Goal: Task Accomplishment & Management: Complete application form

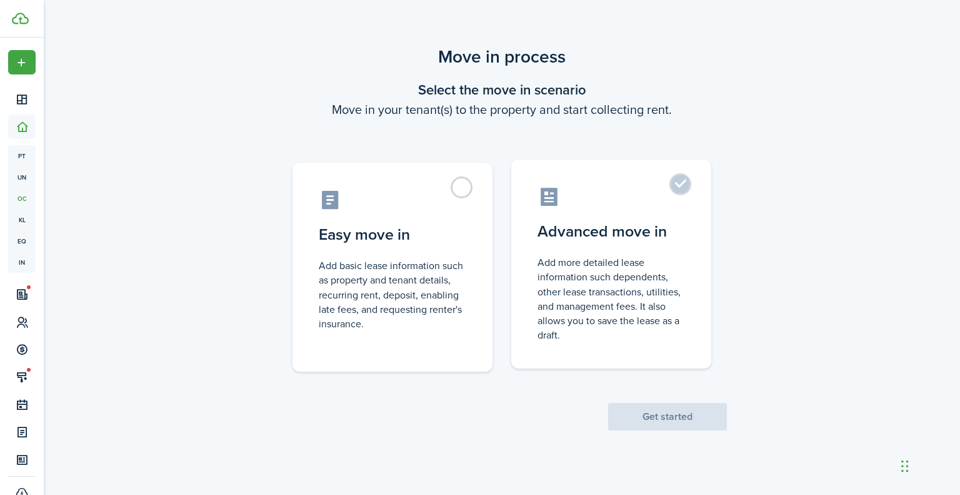
click at [610, 243] on label "Advanced move in Add more detailed lease information such dependents, other lea…" at bounding box center [611, 263] width 200 height 209
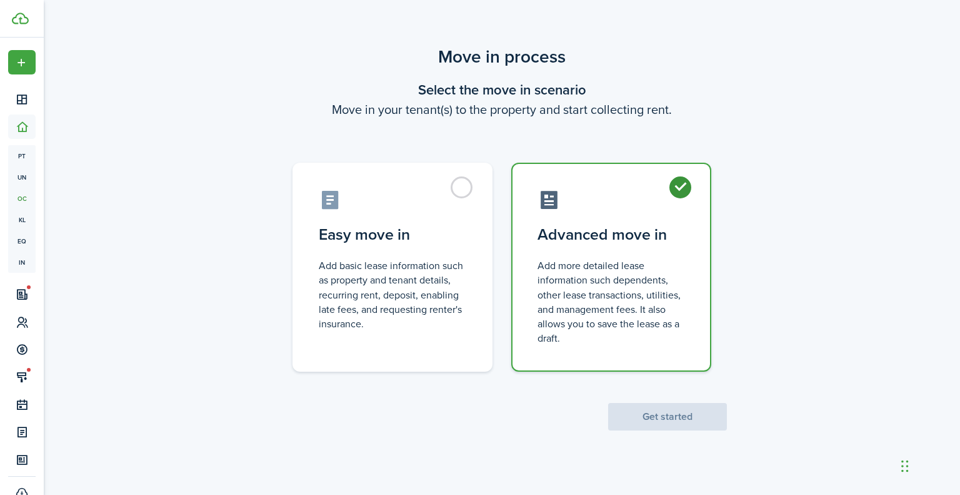
radio input "true"
click at [672, 415] on button "Get started" at bounding box center [667, 417] width 119 height 28
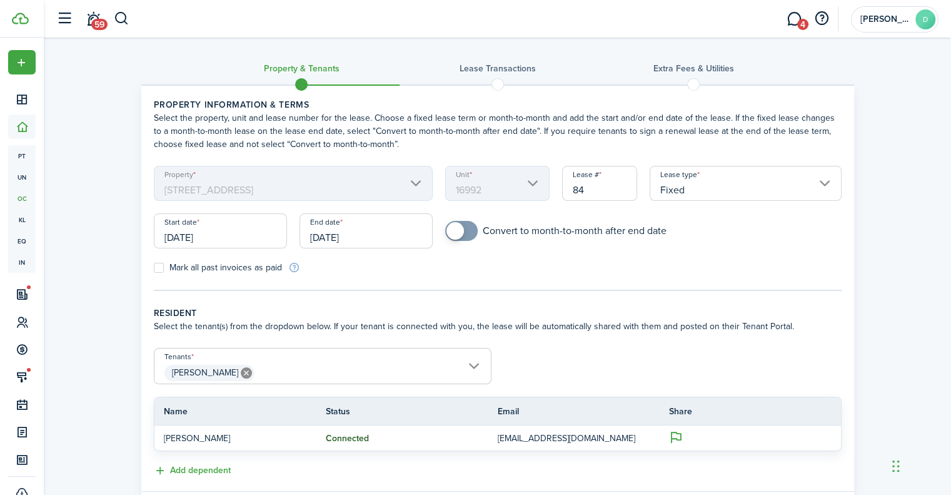
click at [288, 186] on mbsc-scroller "Property [STREET_ADDRESS]" at bounding box center [294, 183] width 280 height 35
click at [334, 186] on mbsc-scroller "Property [STREET_ADDRESS]" at bounding box center [294, 183] width 280 height 35
click at [385, 182] on mbsc-scroller "Property [STREET_ADDRESS]" at bounding box center [294, 183] width 280 height 35
click at [435, 184] on div "Property [STREET_ADDRESS]" at bounding box center [294, 190] width 292 height 48
click at [518, 193] on mbsc-scroller "Unit 16992" at bounding box center [497, 183] width 104 height 35
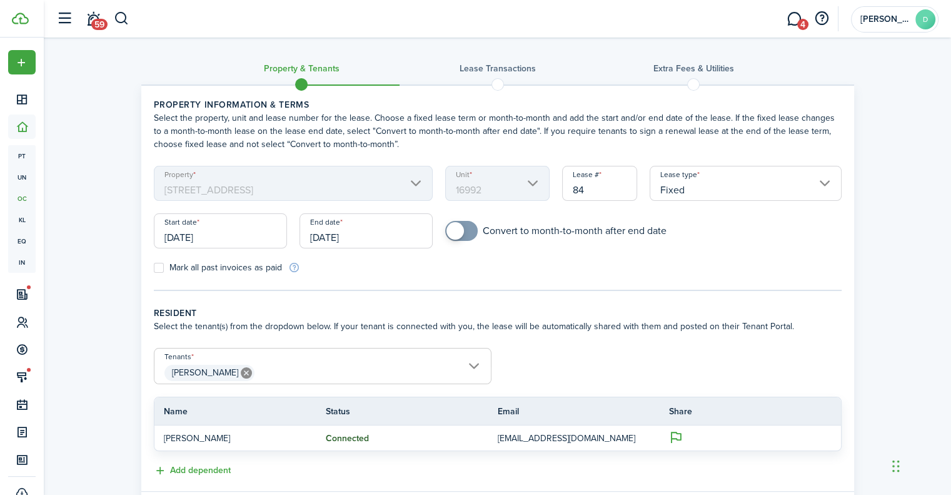
click at [414, 178] on mbsc-scroller "Property [STREET_ADDRESS]" at bounding box center [294, 183] width 280 height 35
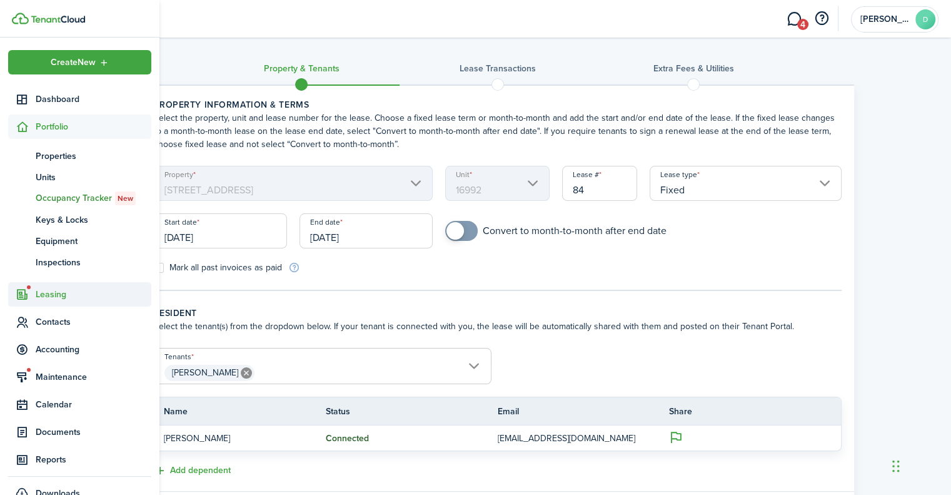
click at [50, 301] on span "Leasing" at bounding box center [79, 294] width 143 height 24
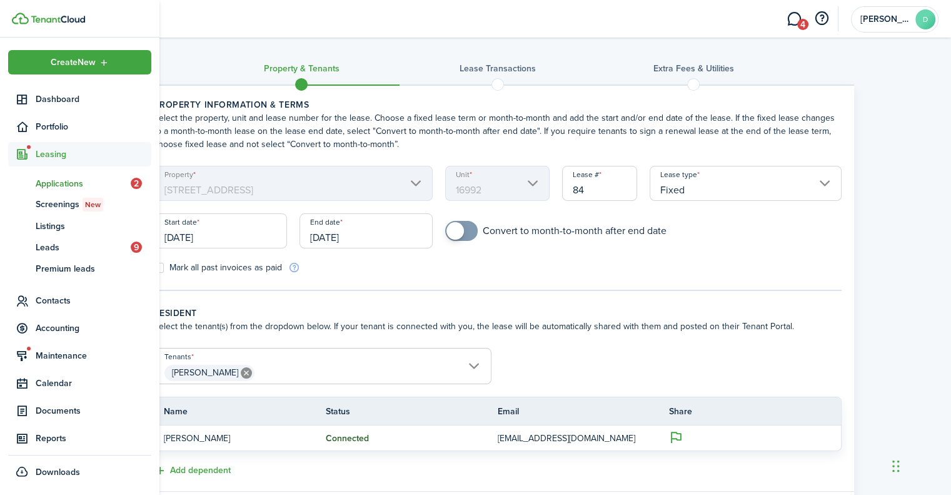
click at [54, 178] on span "Applications" at bounding box center [83, 183] width 95 height 13
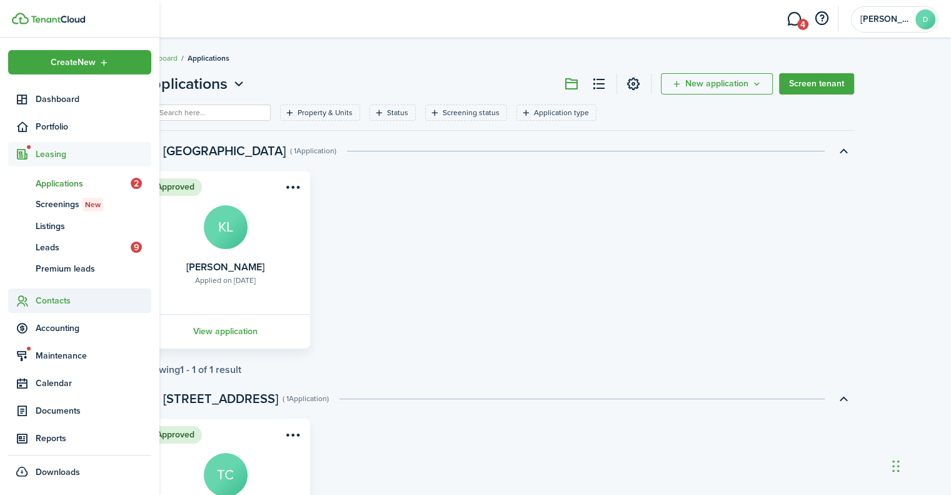
click at [59, 301] on span "Contacts" at bounding box center [94, 300] width 116 height 13
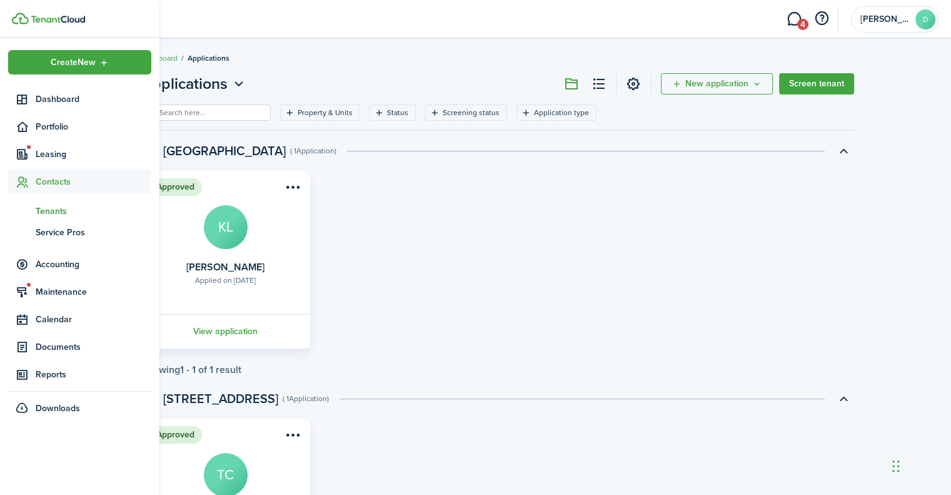
click at [53, 212] on span "Tenants" at bounding box center [94, 210] width 116 height 13
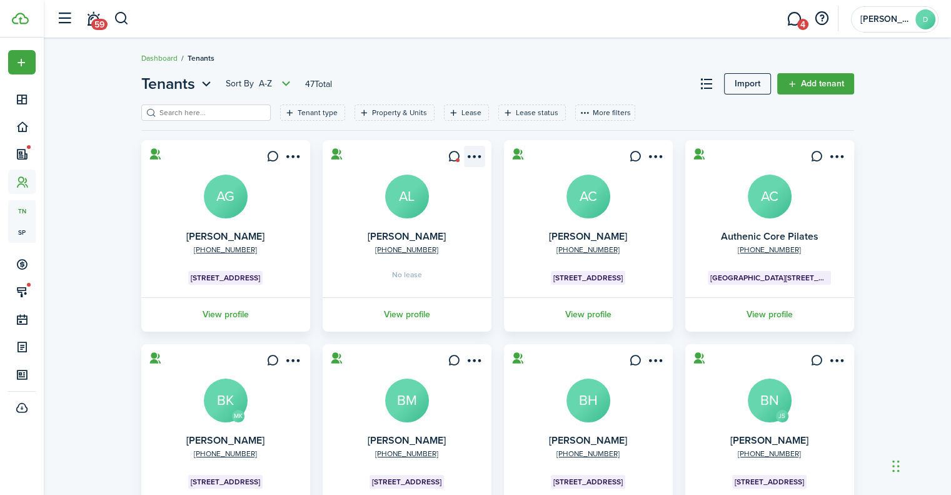
click at [473, 154] on menu-btn-icon "Open menu" at bounding box center [474, 156] width 21 height 21
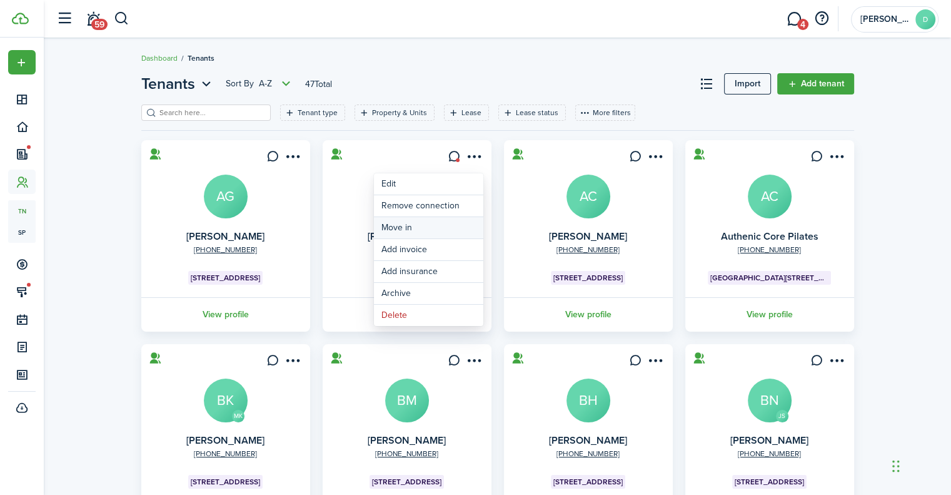
click at [435, 227] on link "Move in" at bounding box center [428, 227] width 109 height 21
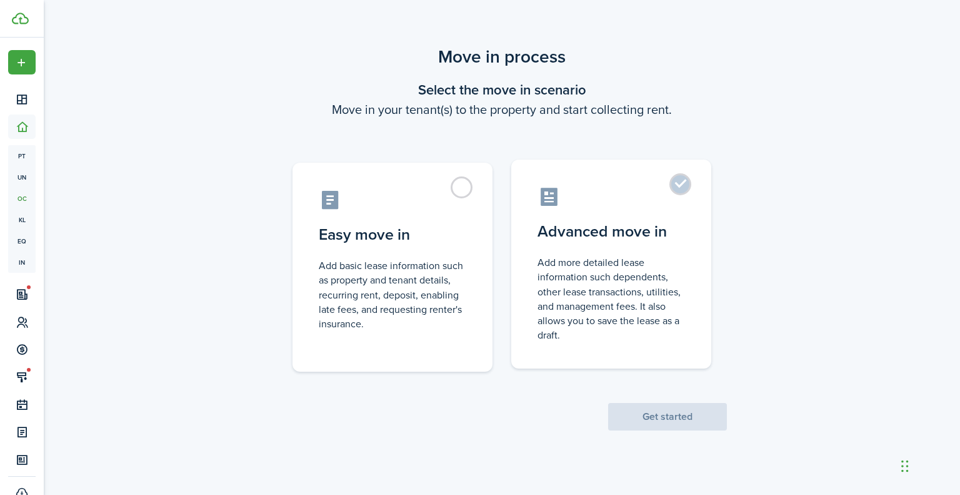
click at [592, 230] on control-radio-card-title "Advanced move in" at bounding box center [612, 231] width 148 height 23
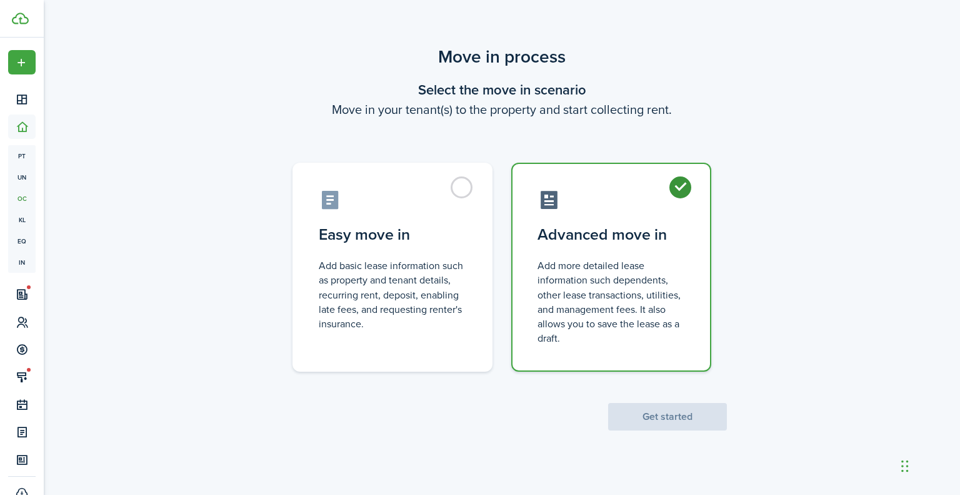
radio input "true"
click at [658, 410] on button "Get started" at bounding box center [667, 417] width 119 height 28
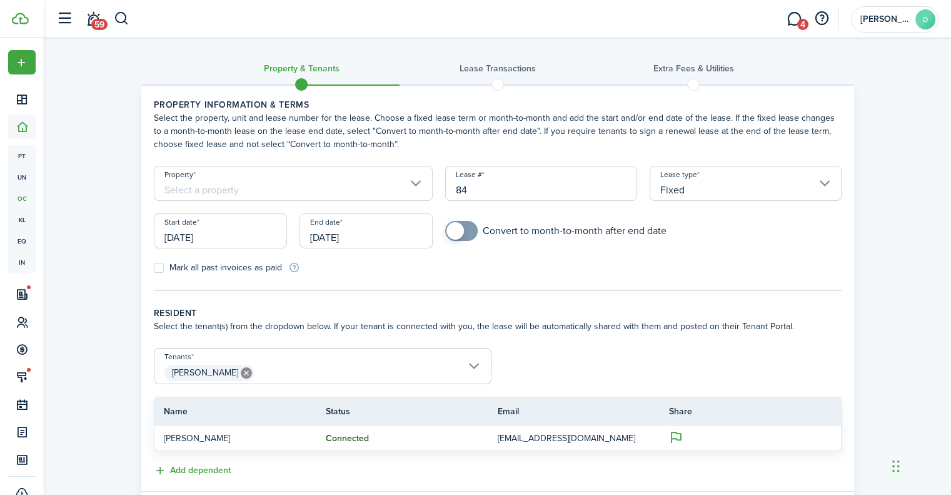
click at [371, 189] on input "Property" at bounding box center [294, 183] width 280 height 35
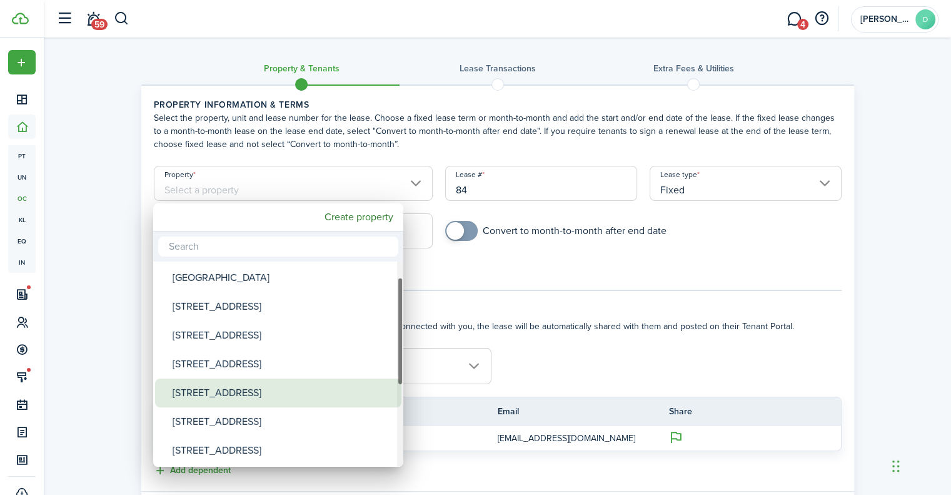
click at [233, 395] on div "[STREET_ADDRESS]" at bounding box center [283, 392] width 221 height 29
type input "[STREET_ADDRESS]"
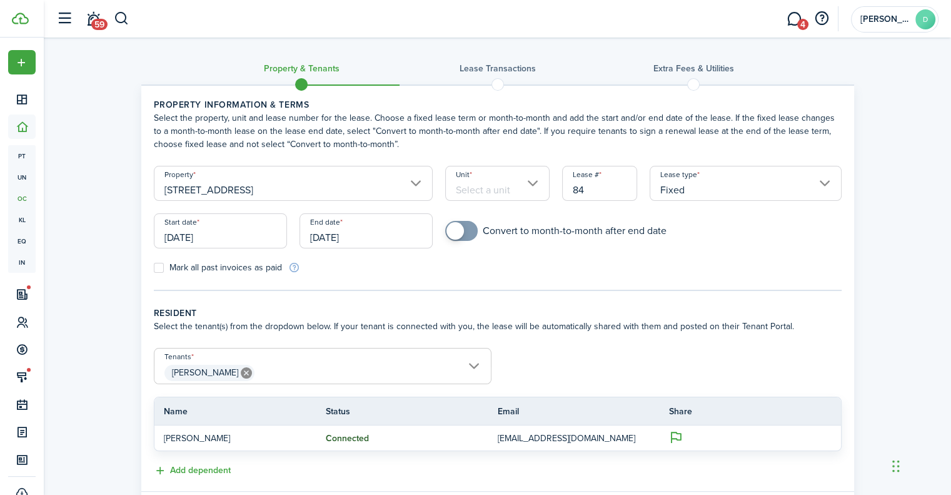
click at [490, 196] on input "Unit" at bounding box center [497, 183] width 104 height 35
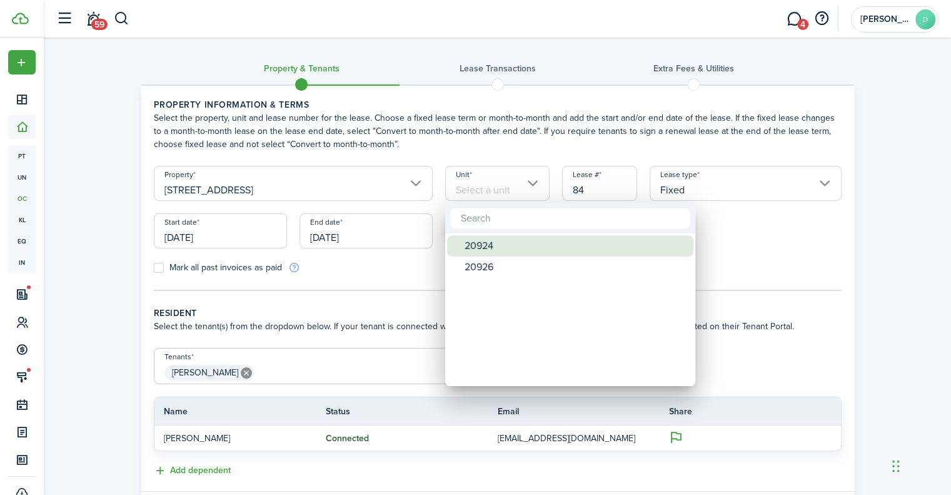
click at [495, 255] on div "20924" at bounding box center [575, 245] width 221 height 21
type input "20924"
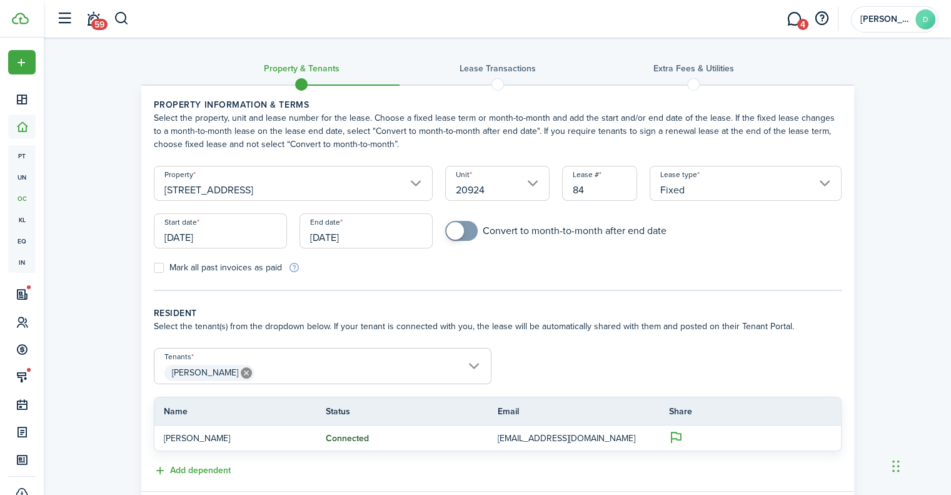
click at [213, 229] on input "[DATE]" at bounding box center [220, 230] width 133 height 35
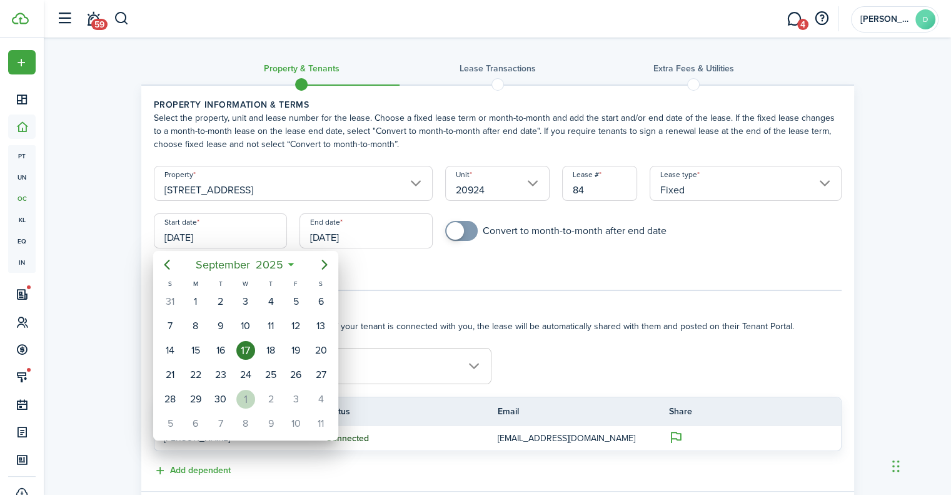
click at [247, 400] on div "1" at bounding box center [245, 399] width 19 height 19
type input "[DATE]"
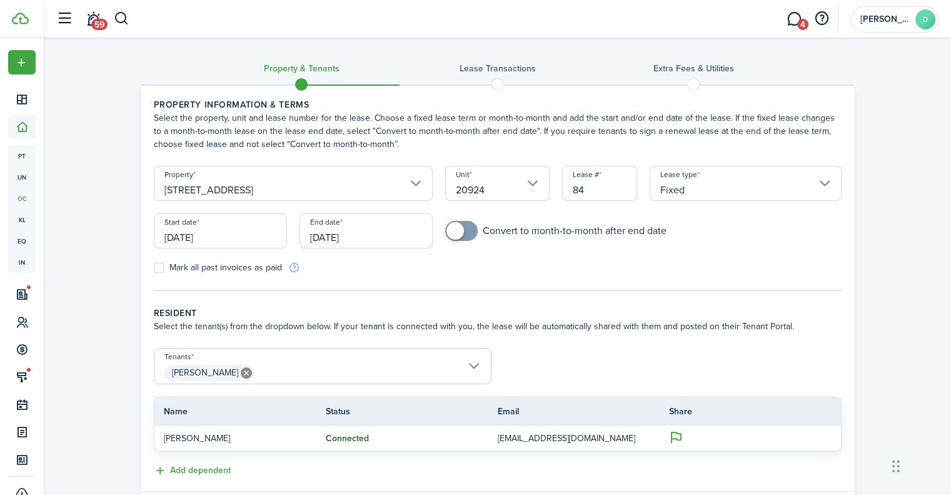
click at [390, 236] on input "[DATE]" at bounding box center [366, 230] width 133 height 35
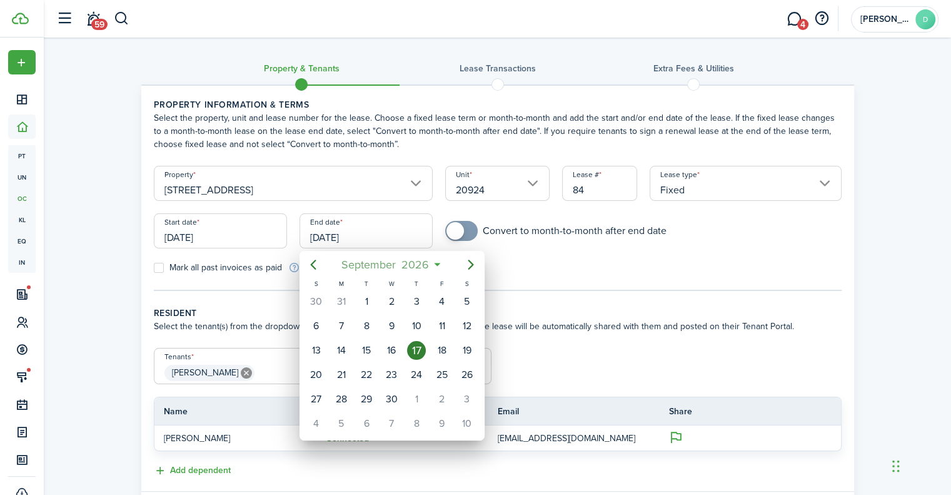
click at [403, 266] on span "2026" at bounding box center [415, 264] width 33 height 23
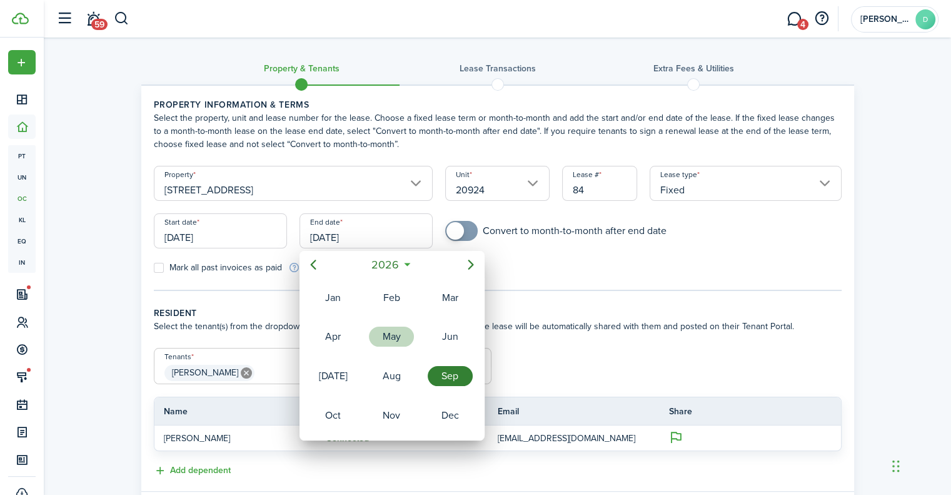
click at [391, 327] on div "May" at bounding box center [391, 336] width 45 height 20
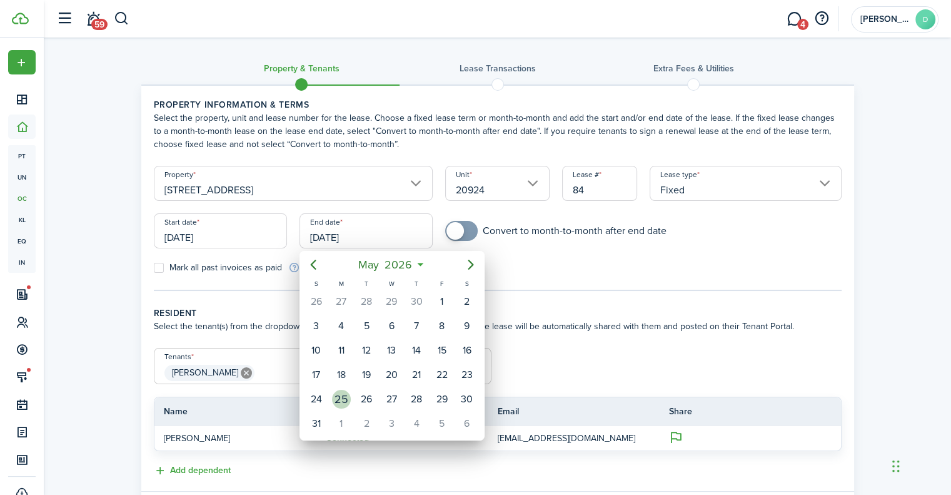
click at [348, 395] on div "25" at bounding box center [341, 399] width 19 height 19
type input "[DATE]"
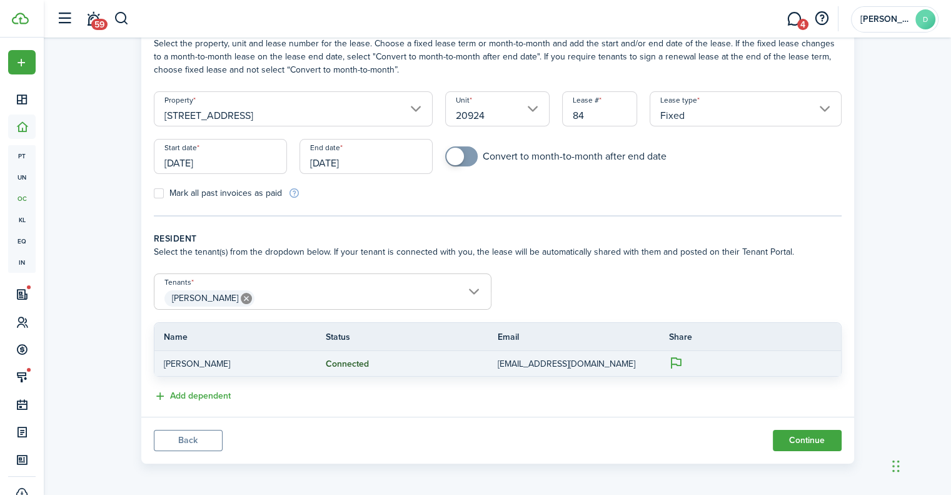
scroll to position [76, 0]
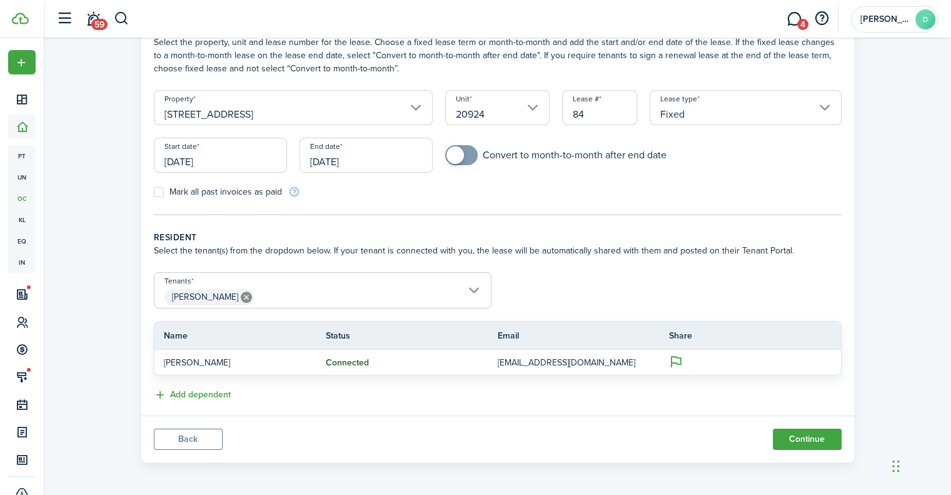
click at [475, 291] on span "[PERSON_NAME]" at bounding box center [322, 296] width 336 height 21
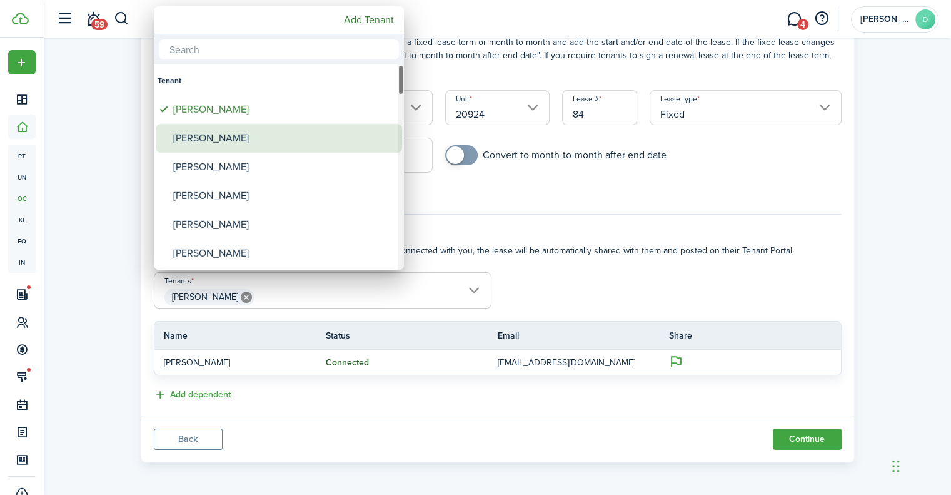
click at [267, 148] on div "[PERSON_NAME]" at bounding box center [283, 138] width 221 height 29
type input "[PERSON_NAME], [PERSON_NAME]"
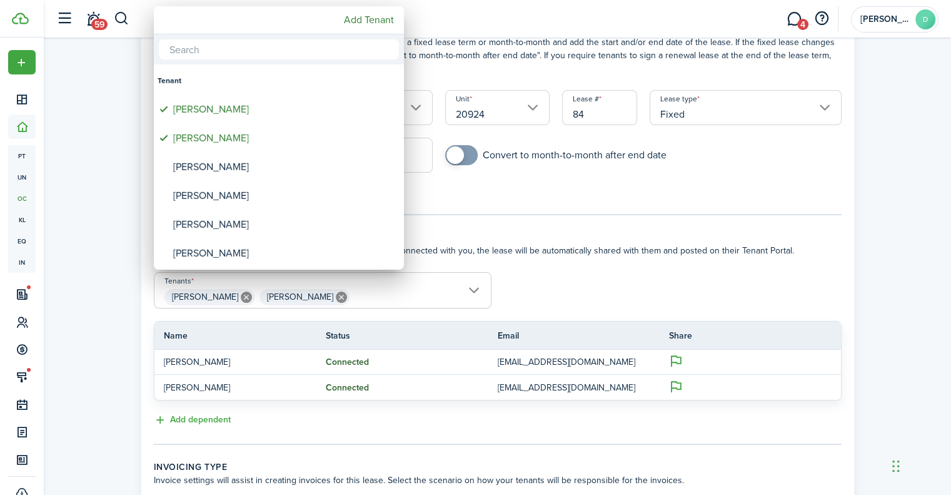
click at [585, 276] on div at bounding box center [475, 247] width 1151 height 695
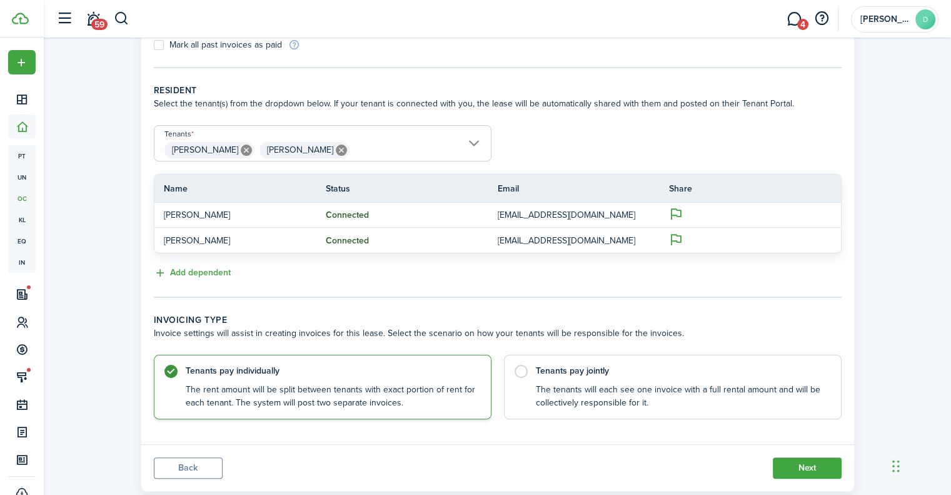
scroll to position [251, 0]
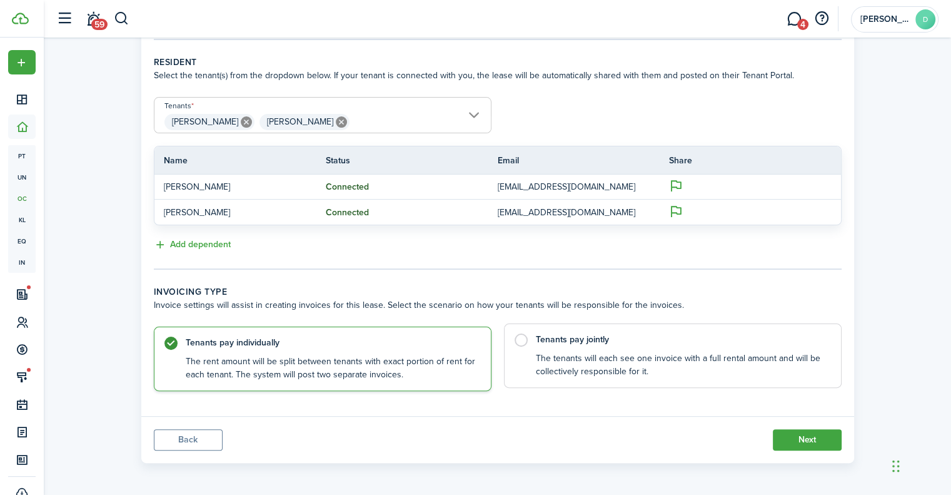
click at [524, 342] on label "Tenants pay jointly The tenants will each see one invoice with a full rental am…" at bounding box center [673, 355] width 338 height 64
radio input "false"
radio input "true"
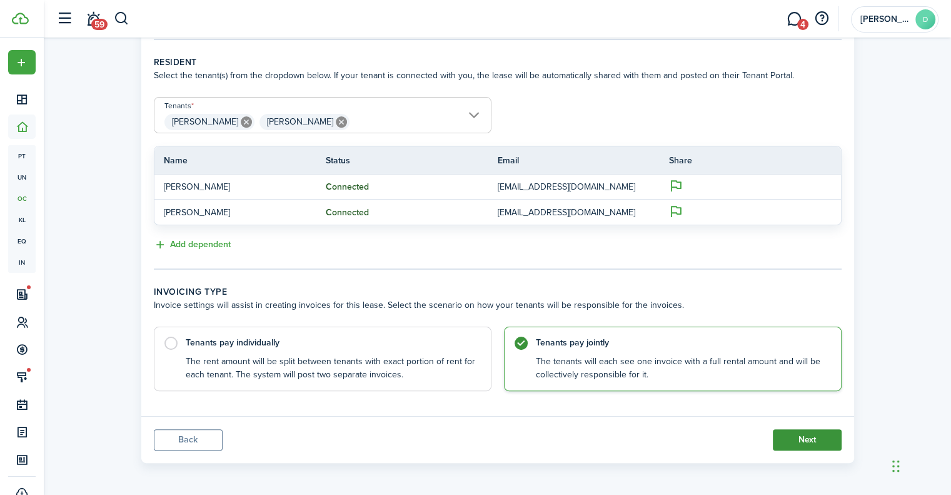
click at [802, 436] on button "Next" at bounding box center [807, 439] width 69 height 21
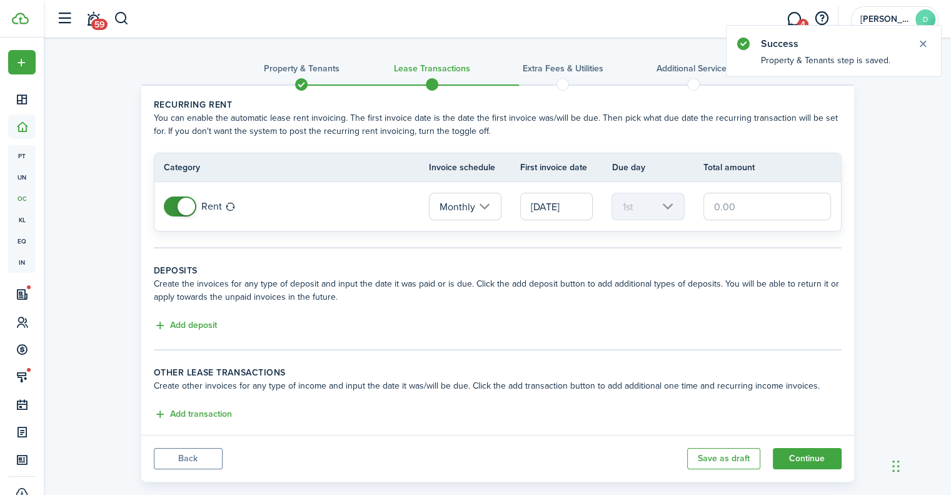
click at [730, 210] on input "text" at bounding box center [767, 207] width 128 height 28
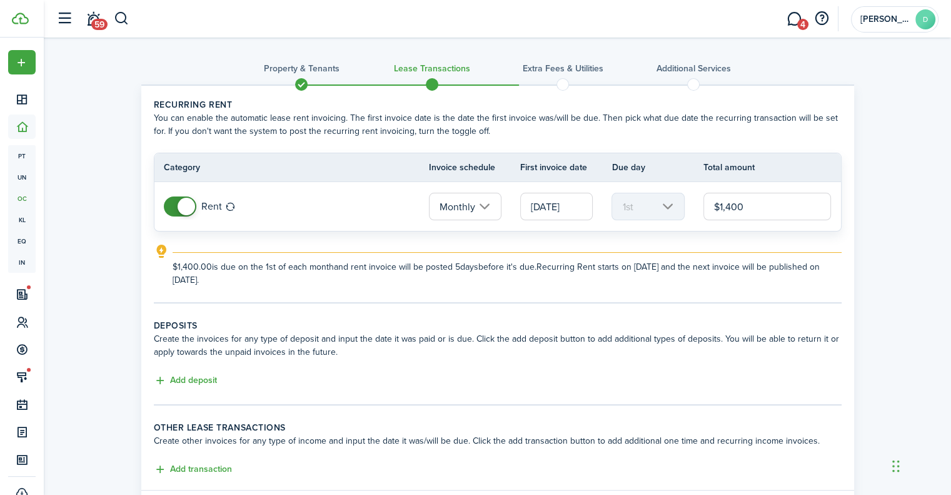
click at [552, 216] on input "[DATE]" at bounding box center [556, 207] width 73 height 28
type input "$1,400.00"
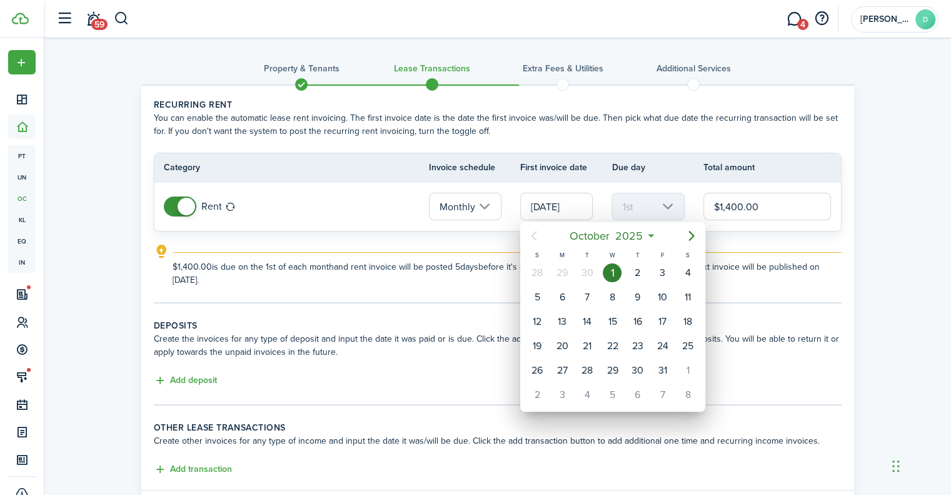
click at [765, 305] on div at bounding box center [475, 247] width 1151 height 695
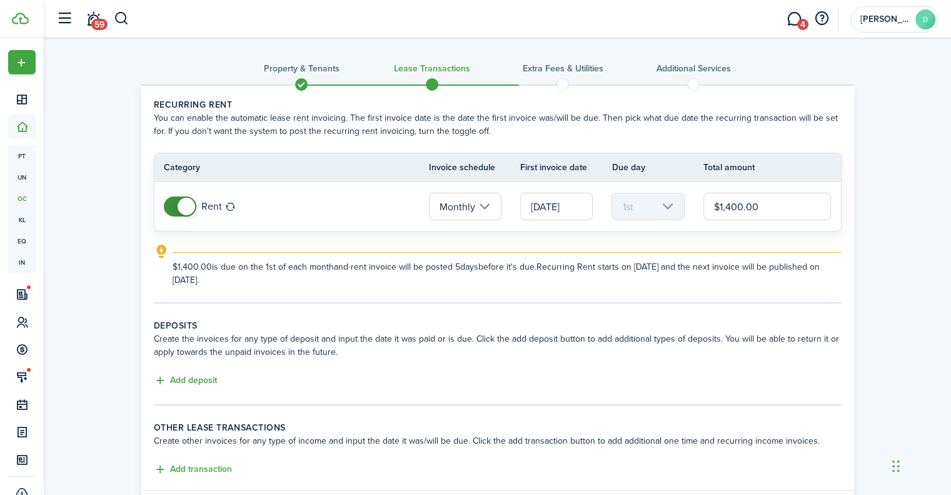
scroll to position [63, 0]
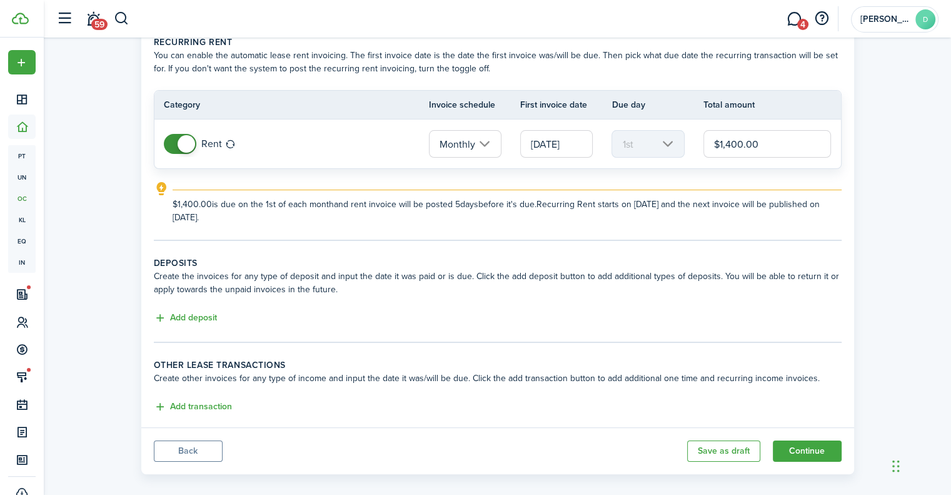
click at [582, 144] on input "[DATE]" at bounding box center [556, 144] width 73 height 28
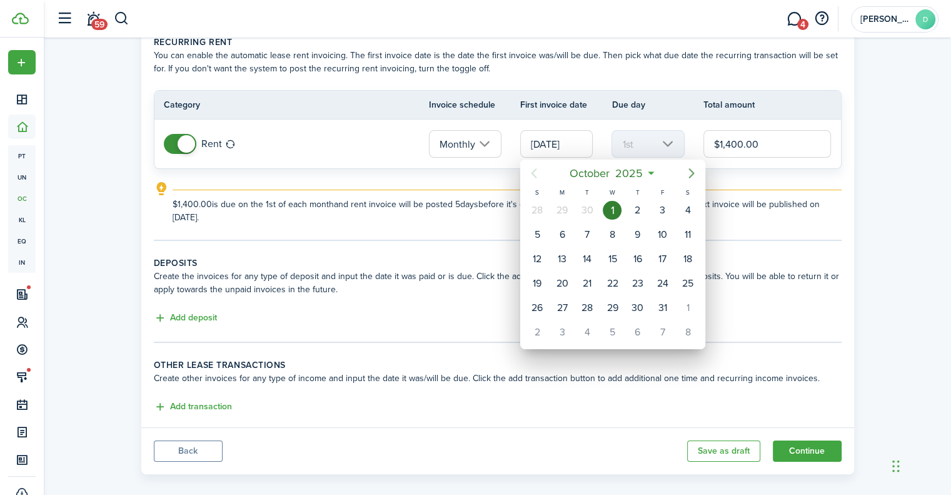
click at [687, 173] on icon "Next page" at bounding box center [691, 173] width 15 height 15
click at [683, 214] on div "1" at bounding box center [687, 210] width 19 height 19
type input "[DATE]"
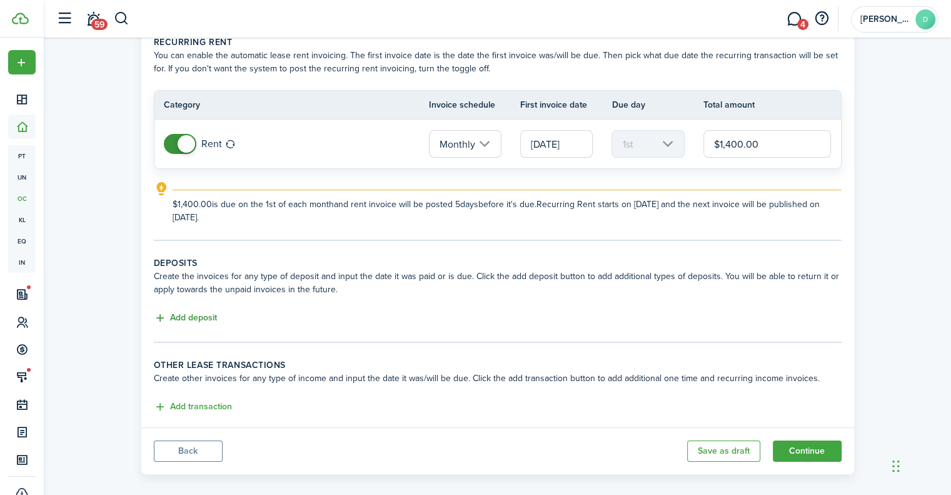
click at [198, 318] on button "Add deposit" at bounding box center [185, 318] width 63 height 14
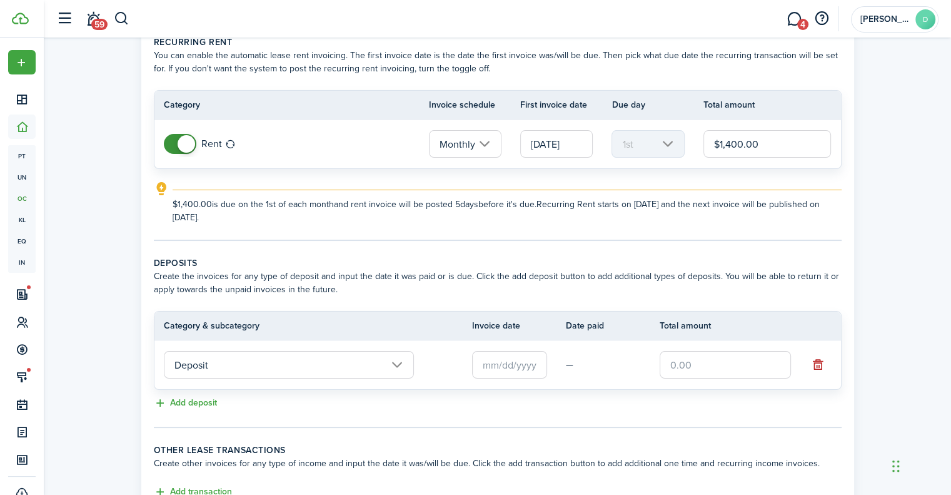
click at [226, 363] on input "Deposit" at bounding box center [289, 365] width 250 height 28
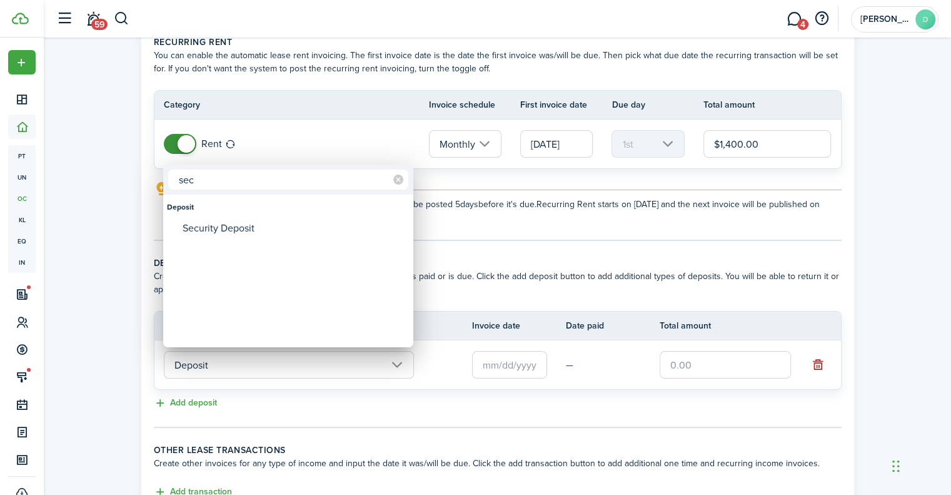
type input "sec"
click at [228, 219] on div "Security Deposit" at bounding box center [293, 228] width 221 height 21
type input "Deposit / Security Deposit"
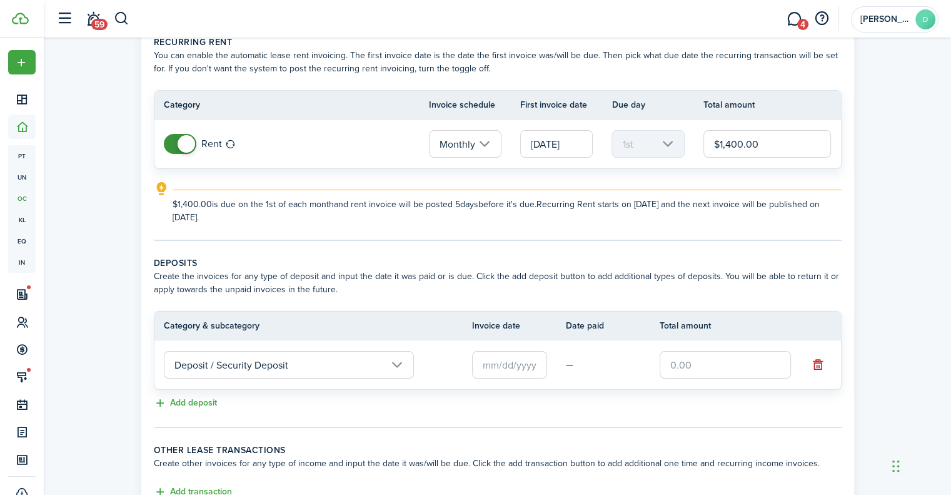
click at [502, 364] on input "text" at bounding box center [509, 365] width 75 height 28
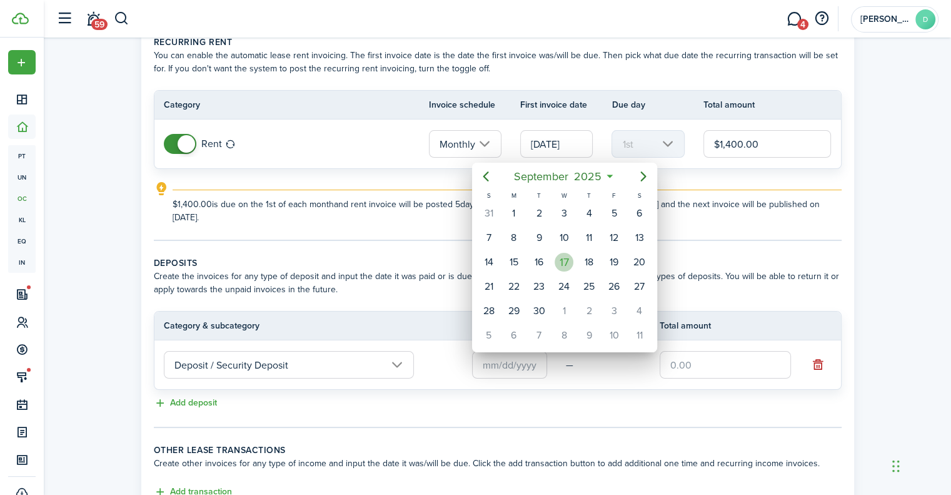
click at [563, 263] on div "17" at bounding box center [564, 262] width 19 height 19
type input "[DATE]"
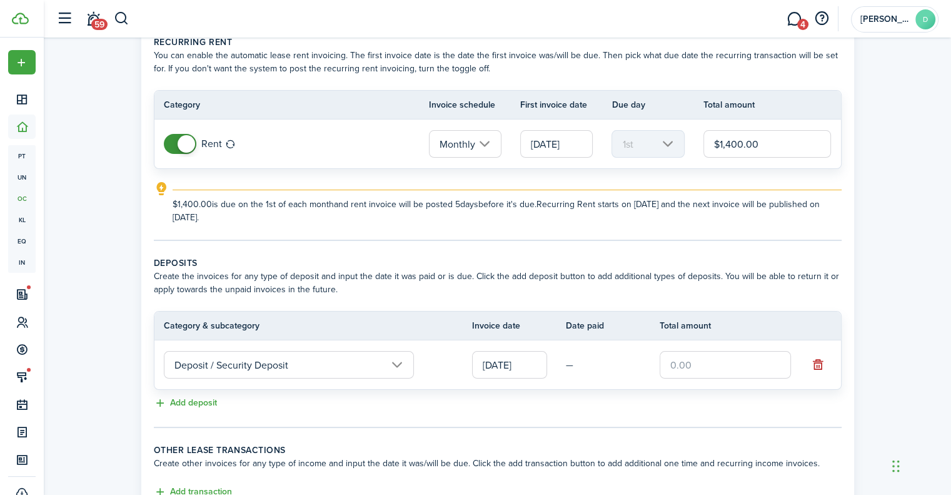
click at [676, 361] on input "text" at bounding box center [725, 365] width 131 height 28
type input "$1,400.00"
click at [697, 415] on tc-wizard-step "Deposits Create the invoices for any type of deposit and input the date it was …" at bounding box center [498, 341] width 688 height 171
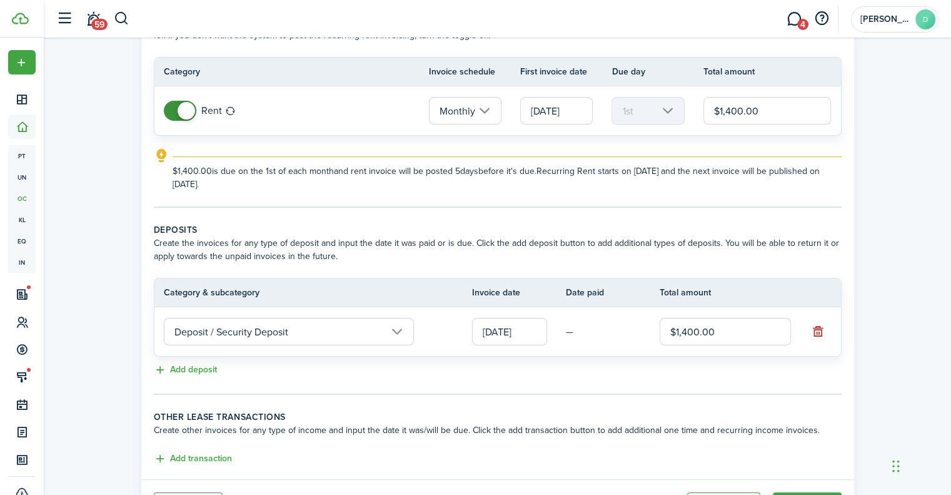
scroll to position [125, 0]
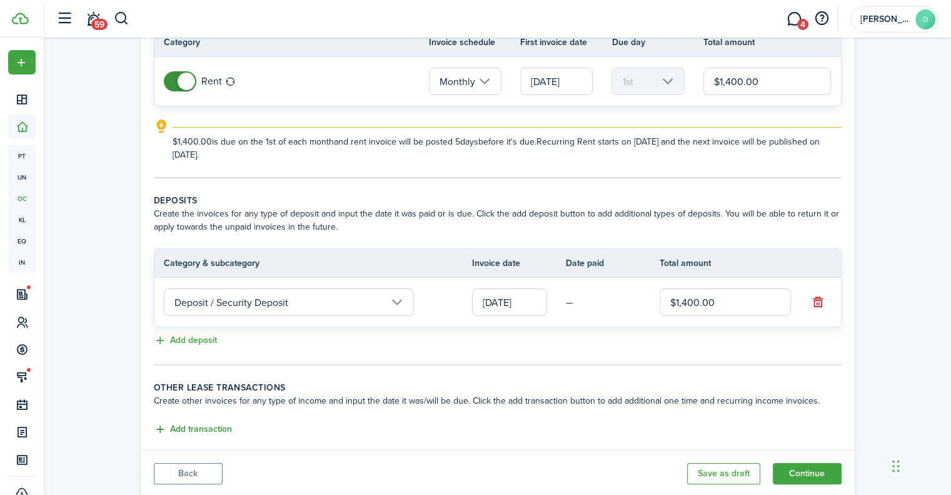
click at [213, 427] on button "Add transaction" at bounding box center [193, 429] width 78 height 14
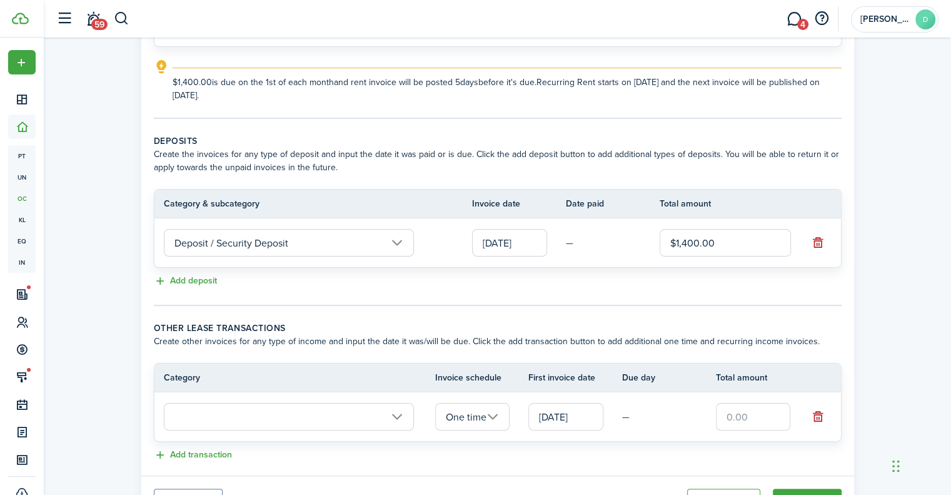
scroll to position [243, 0]
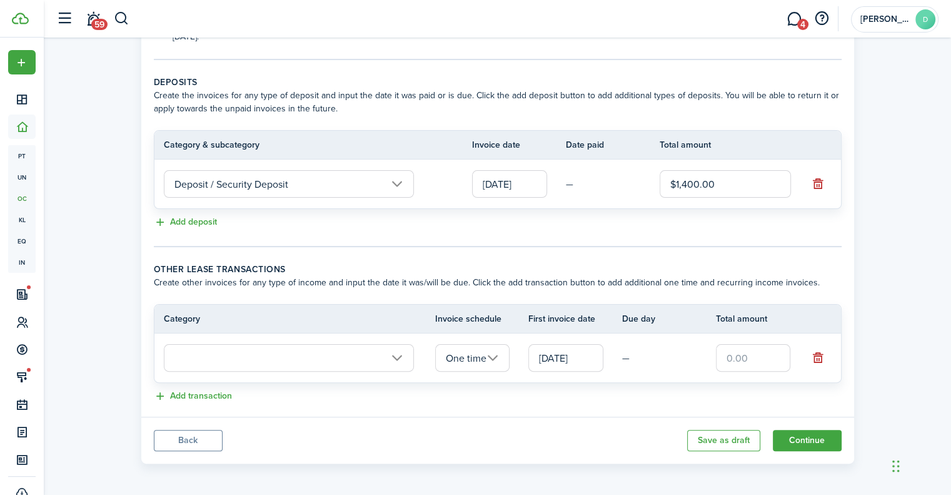
click at [353, 350] on input "text" at bounding box center [289, 358] width 250 height 28
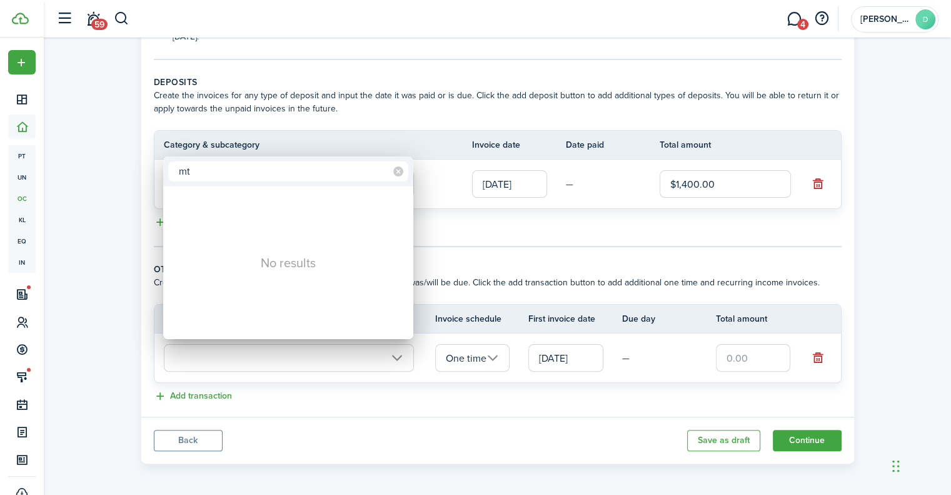
type input "t"
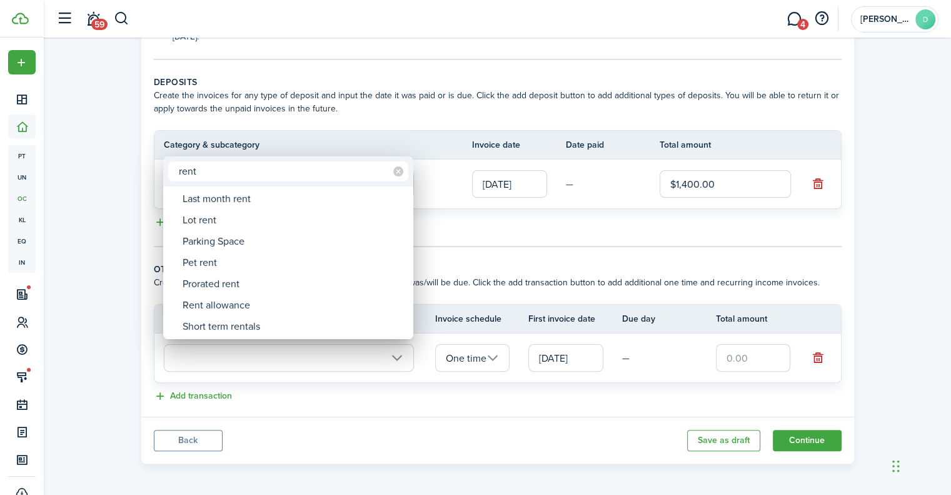
type input "rent"
click at [470, 262] on div at bounding box center [475, 247] width 1151 height 695
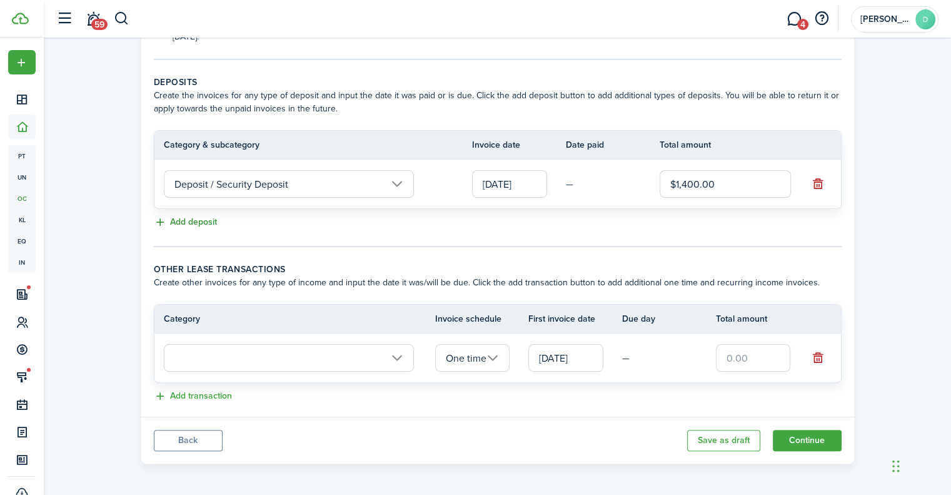
click at [193, 216] on button "Add deposit" at bounding box center [185, 222] width 63 height 14
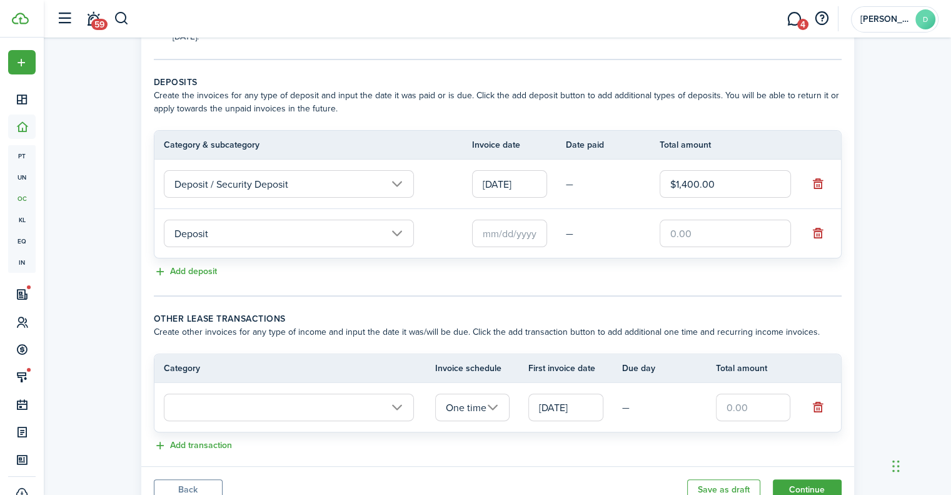
click at [216, 234] on input "Deposit" at bounding box center [289, 233] width 250 height 28
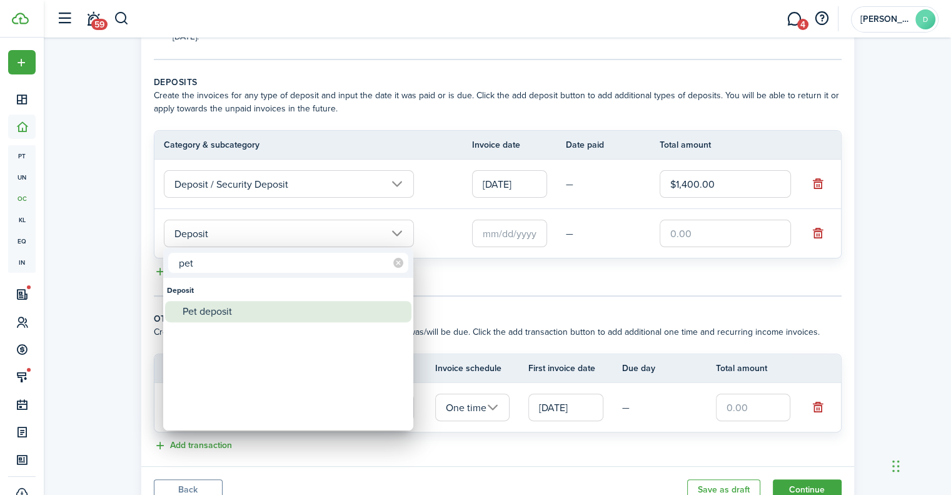
type input "pet"
click at [242, 323] on mbsc-wheel-item at bounding box center [288, 332] width 246 height 21
click at [242, 314] on div "Pet deposit" at bounding box center [293, 311] width 221 height 21
type input "Deposit / Pet deposit"
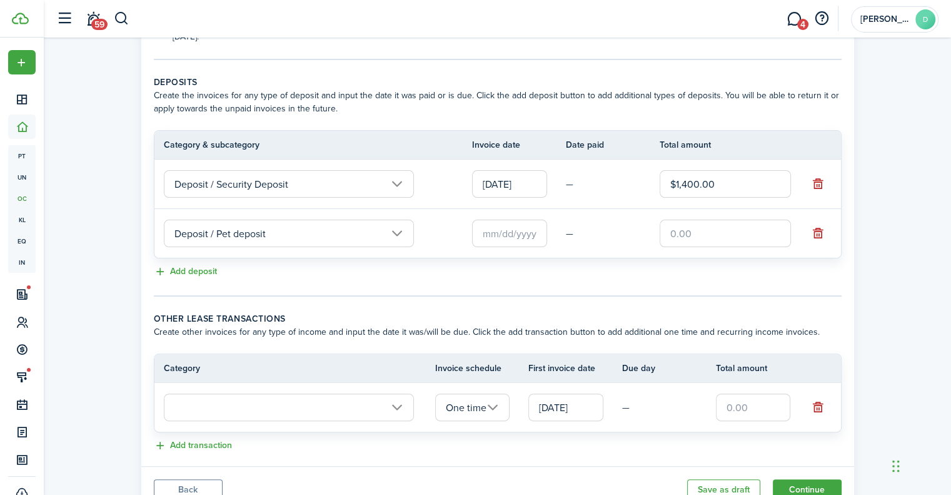
click at [525, 233] on input "text" at bounding box center [509, 233] width 75 height 28
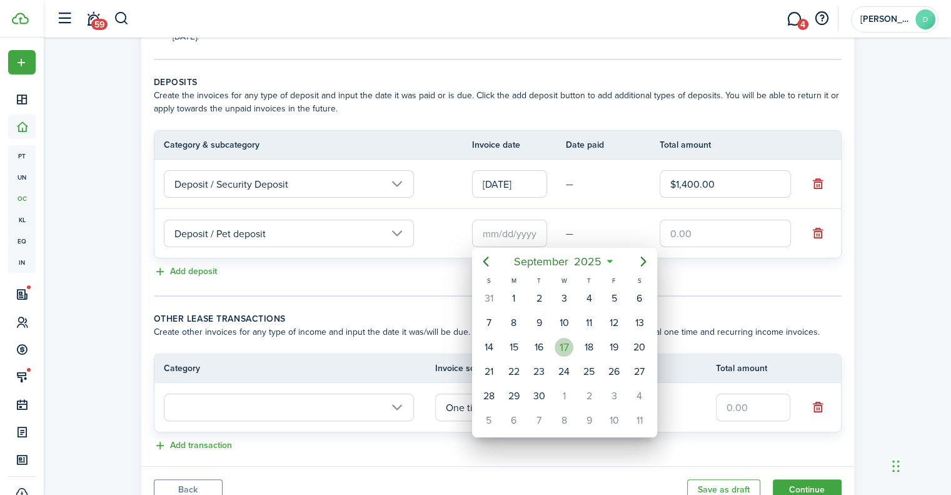
click at [560, 341] on div "17" at bounding box center [564, 347] width 19 height 19
type input "[DATE]"
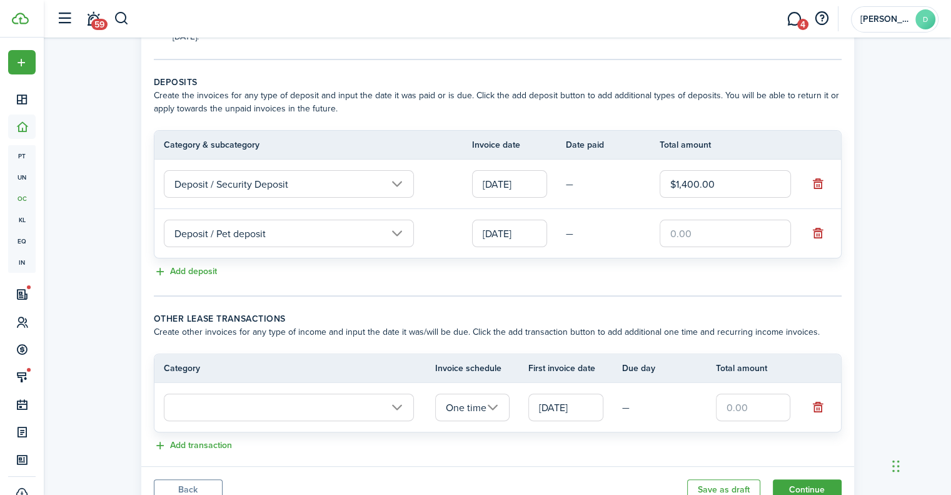
click at [703, 232] on input "text" at bounding box center [725, 233] width 131 height 28
type input "$300.00"
click at [673, 269] on div "Add deposit" at bounding box center [498, 271] width 688 height 15
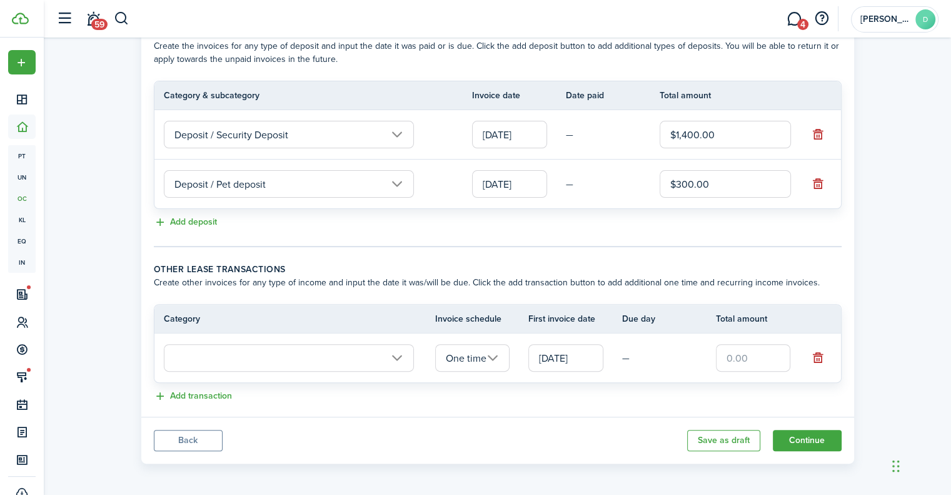
click at [279, 356] on input "text" at bounding box center [289, 358] width 250 height 28
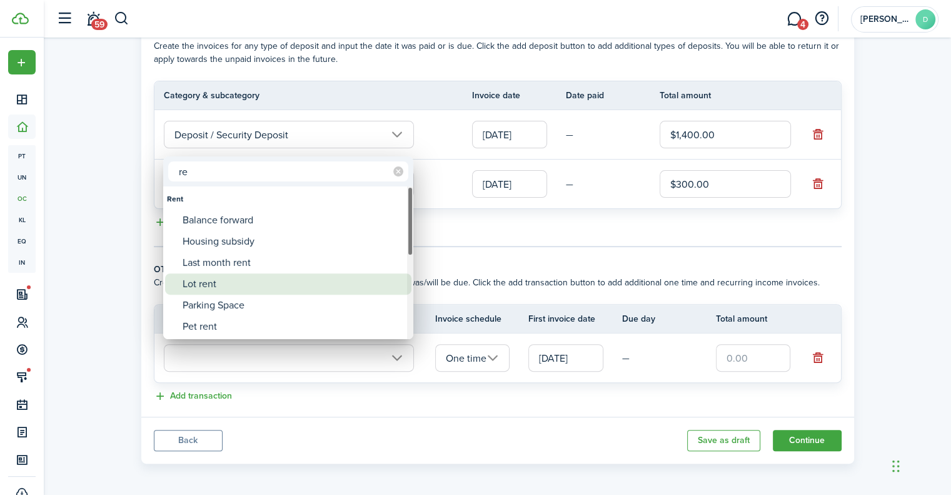
type input "r"
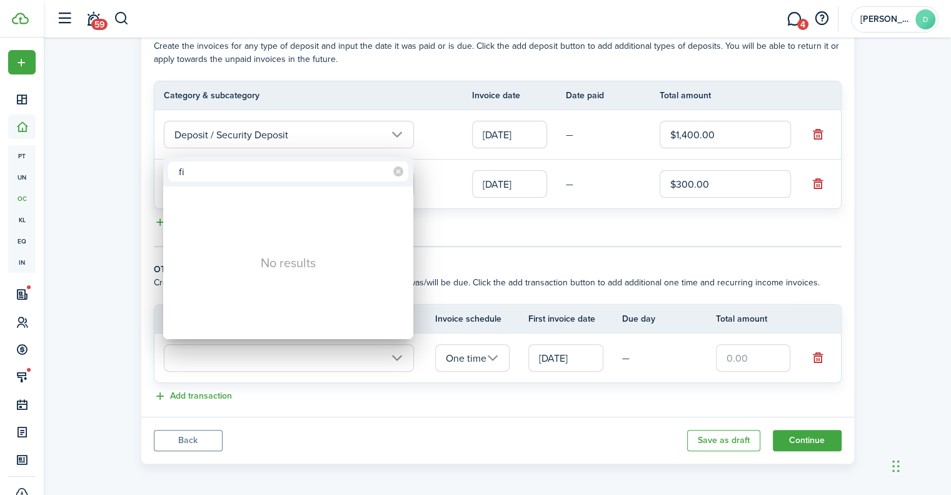
type input "f"
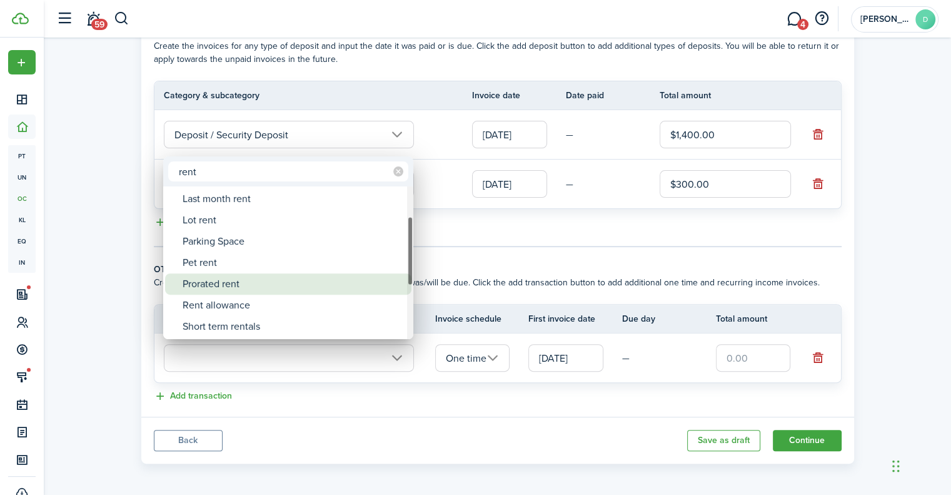
type input "rent"
click at [264, 288] on div "Prorated rent" at bounding box center [293, 283] width 221 height 21
type input "Rent / Prorated rent"
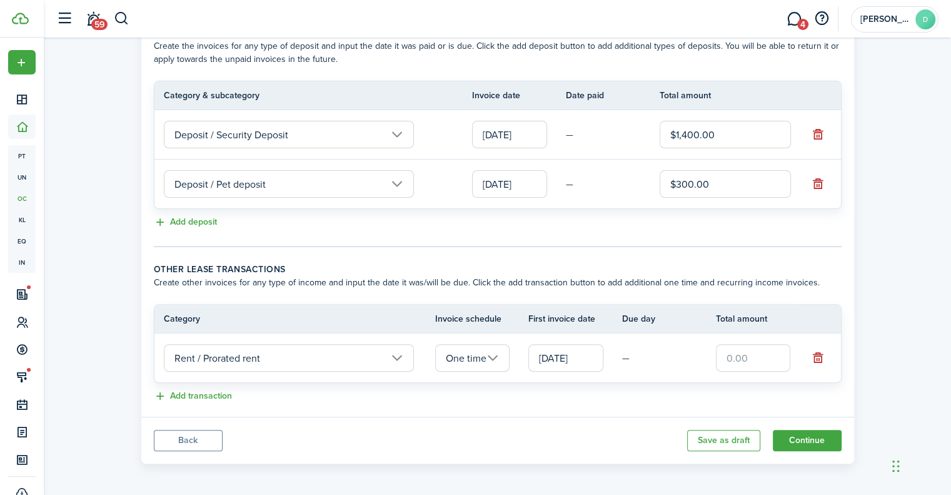
click at [558, 357] on input "[DATE]" at bounding box center [565, 358] width 75 height 28
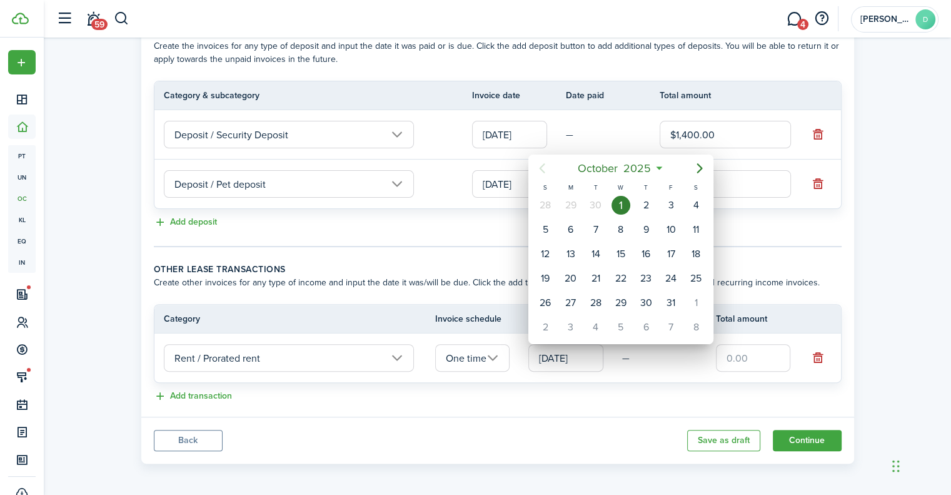
click at [545, 173] on icon "Previous page" at bounding box center [543, 168] width 6 height 10
click at [812, 361] on div at bounding box center [475, 247] width 1151 height 695
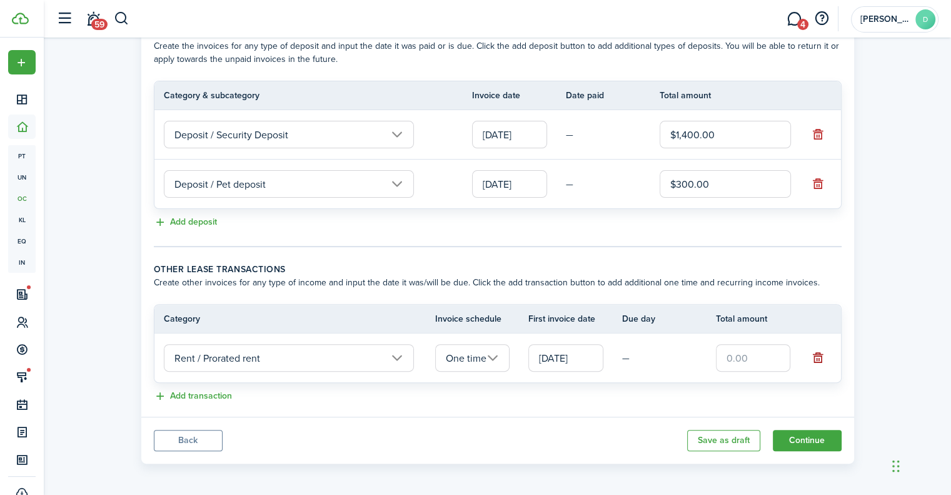
click at [823, 356] on button "button" at bounding box center [818, 358] width 18 height 18
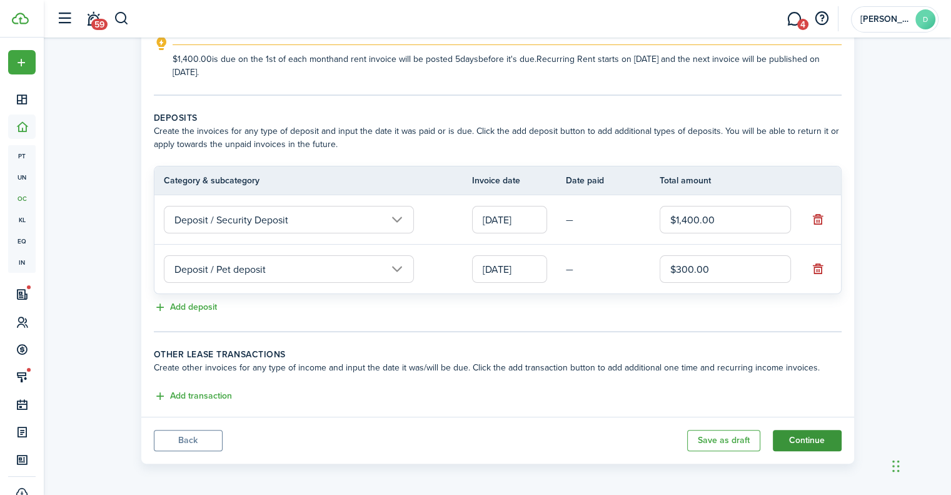
click at [791, 437] on button "Continue" at bounding box center [807, 440] width 69 height 21
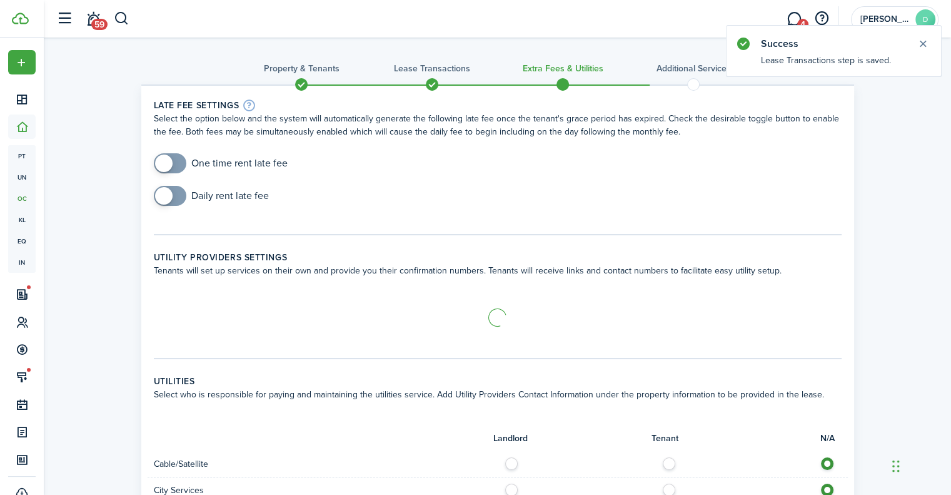
checkbox input "true"
click at [163, 161] on span at bounding box center [164, 163] width 18 height 18
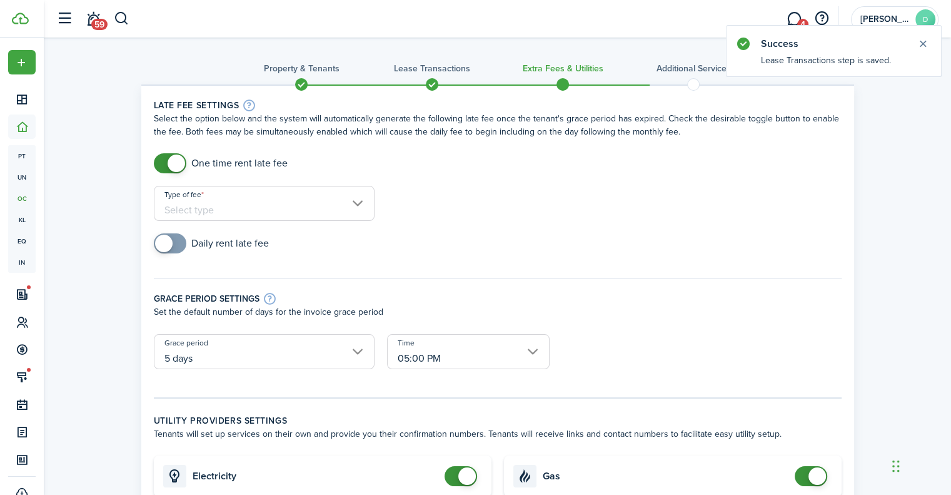
checkbox input "true"
click at [173, 233] on span at bounding box center [170, 243] width 13 height 20
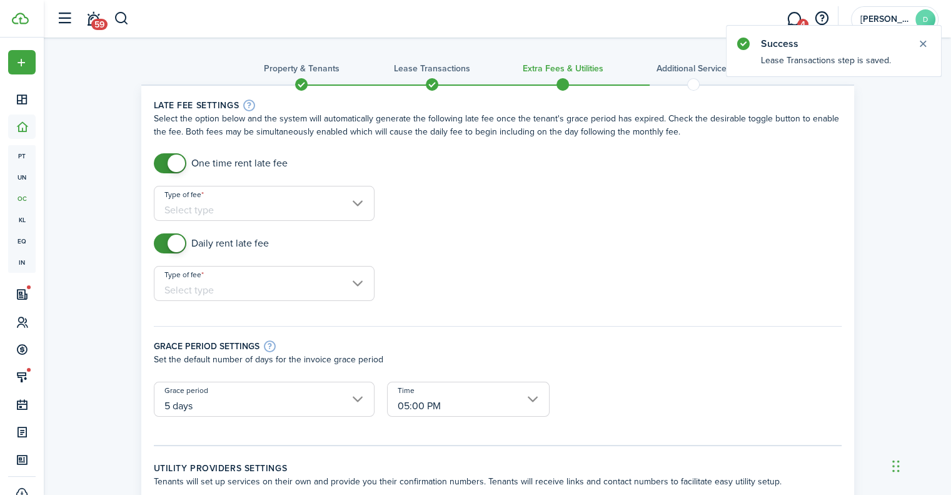
click at [200, 218] on input "Type of fee" at bounding box center [264, 203] width 221 height 35
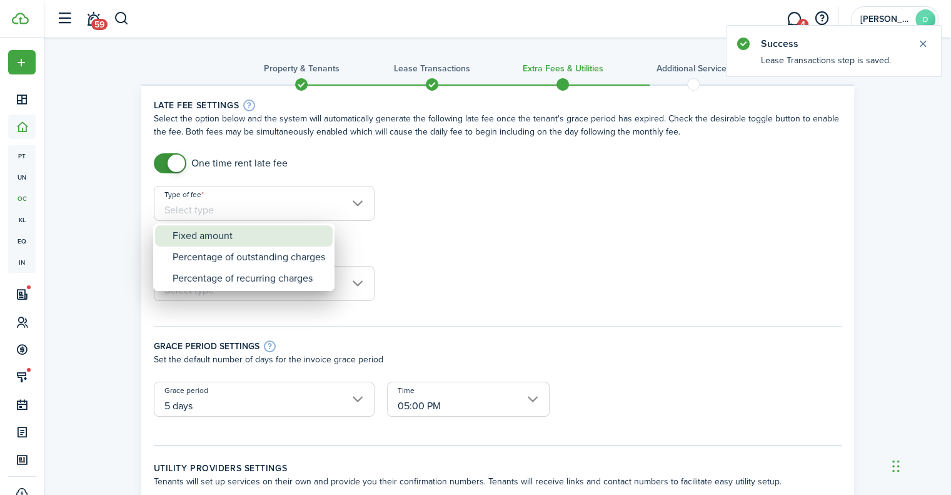
click at [218, 243] on div "Fixed amount" at bounding box center [249, 235] width 153 height 21
type input "Fixed amount"
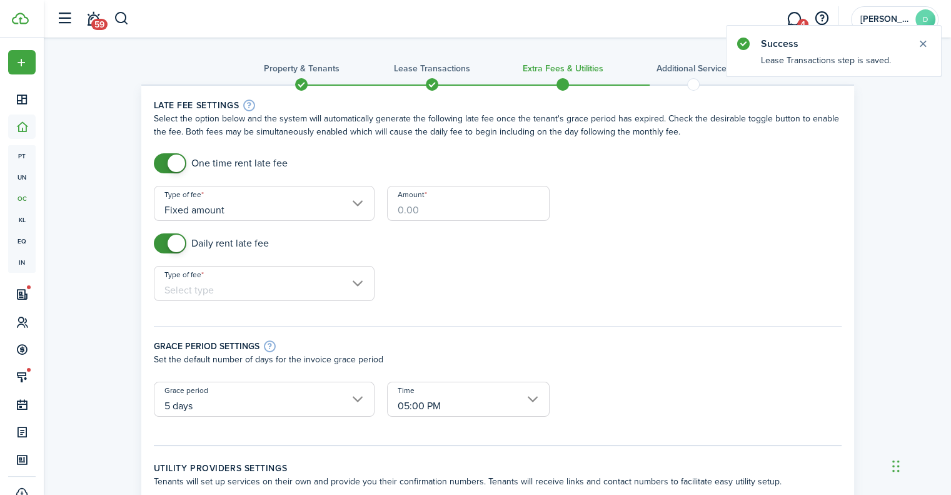
click at [418, 214] on input "Amount" at bounding box center [468, 203] width 163 height 35
type input "$35.00"
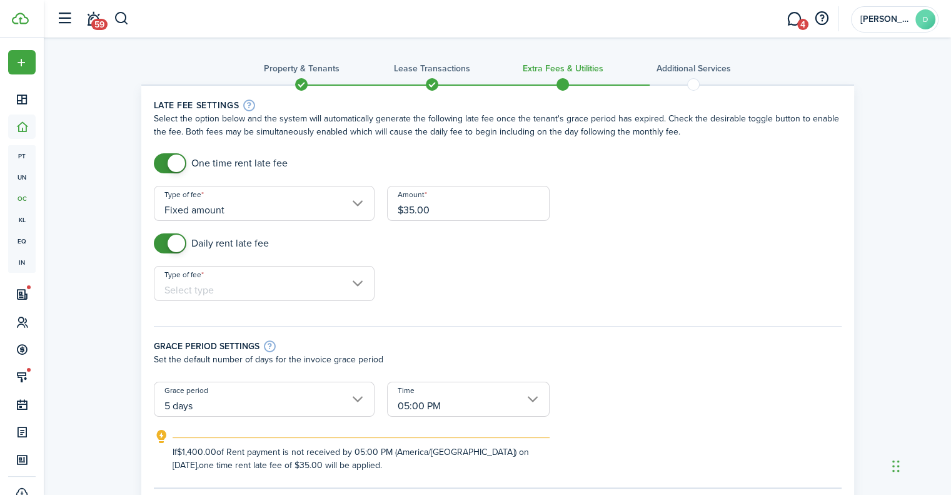
click at [270, 270] on input "Type of fee" at bounding box center [264, 283] width 221 height 35
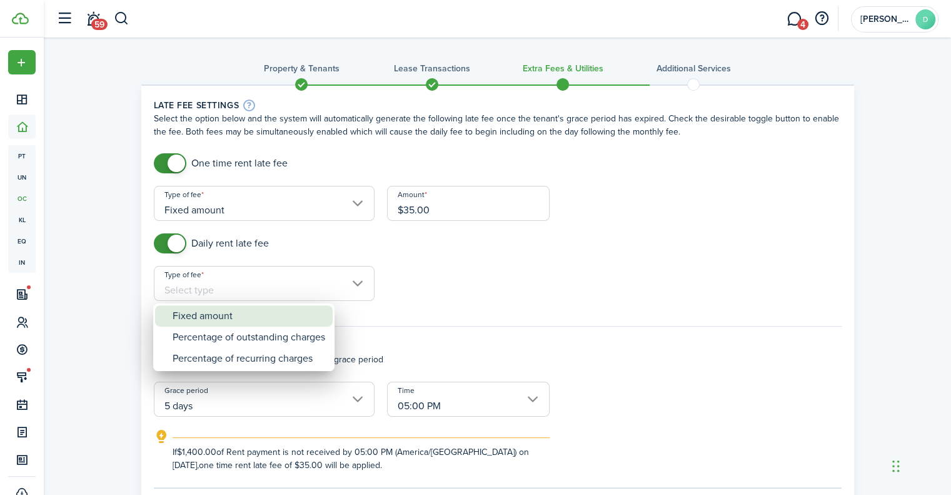
click at [250, 317] on div "Fixed amount" at bounding box center [249, 315] width 153 height 21
type input "Fixed amount"
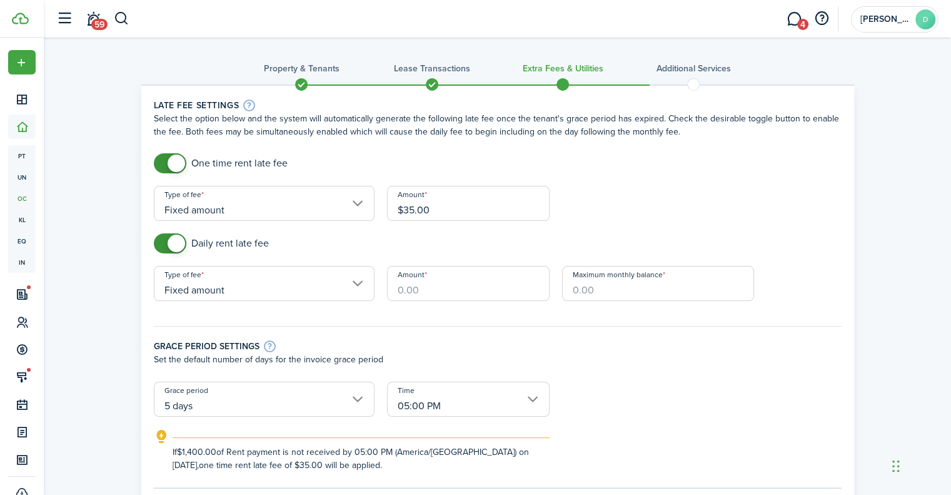
click at [395, 285] on input "Amount" at bounding box center [468, 283] width 163 height 35
type input "$15.00"
click at [595, 289] on input "Maximum monthly balance" at bounding box center [658, 283] width 192 height 35
type input "$10,000.00"
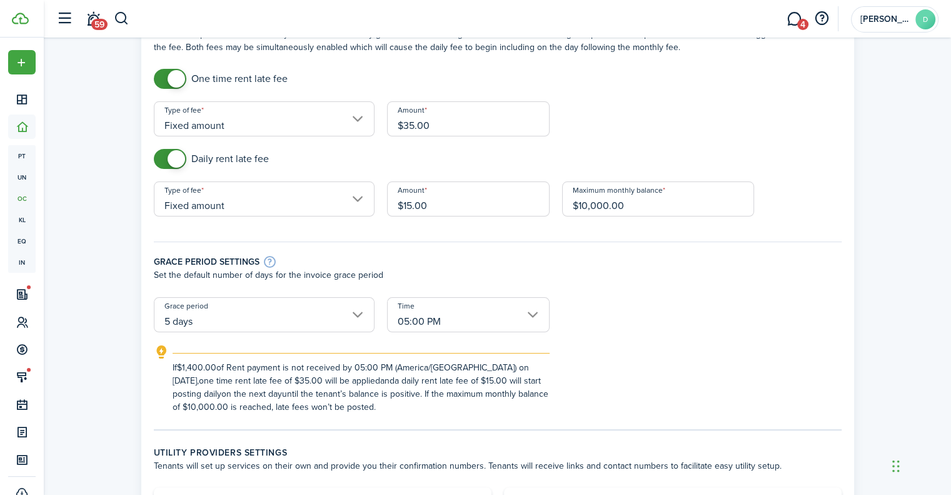
scroll to position [188, 0]
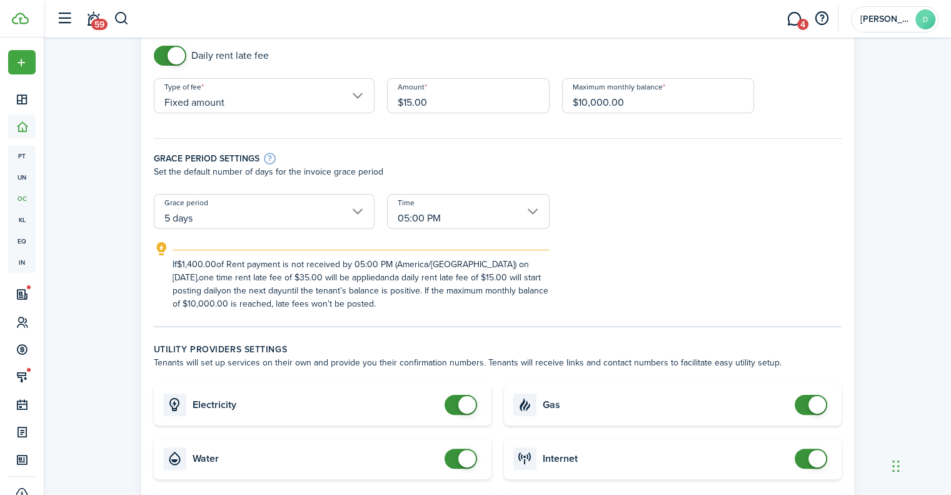
click at [313, 214] on input "5 days" at bounding box center [264, 211] width 221 height 35
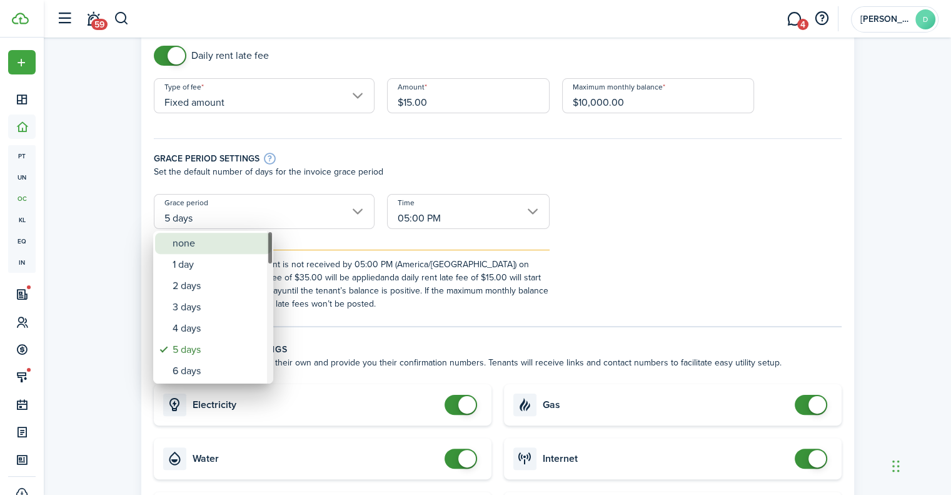
click at [235, 244] on div "none" at bounding box center [218, 243] width 91 height 21
type input "none"
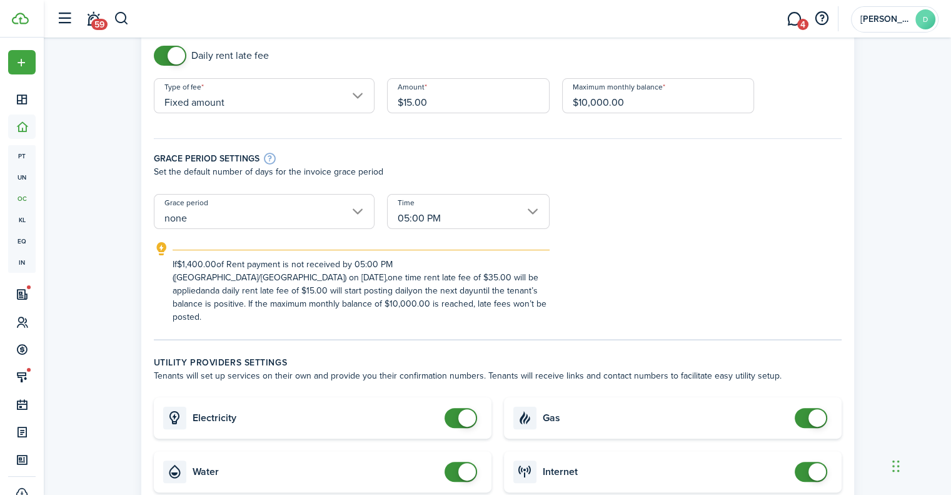
click at [405, 224] on input "05:00 PM" at bounding box center [468, 211] width 163 height 35
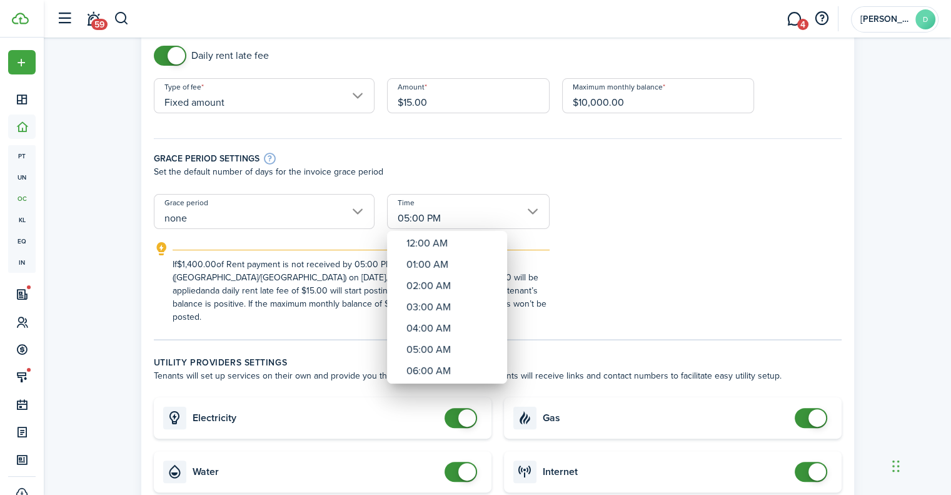
click at [627, 228] on div at bounding box center [475, 247] width 1151 height 695
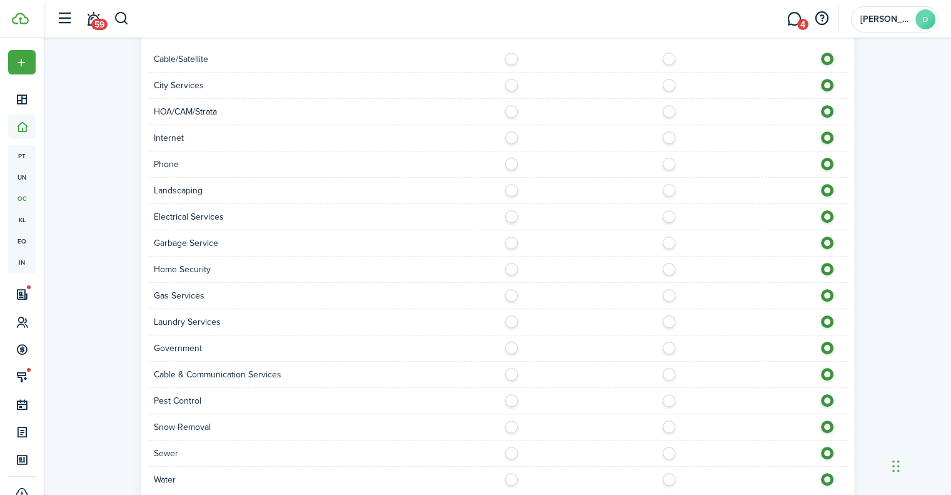
scroll to position [954, 0]
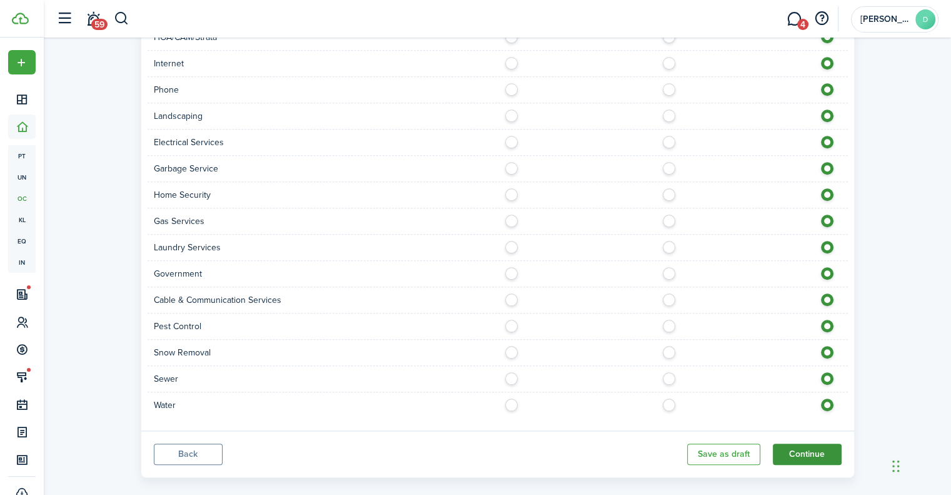
click at [792, 443] on button "Continue" at bounding box center [807, 453] width 69 height 21
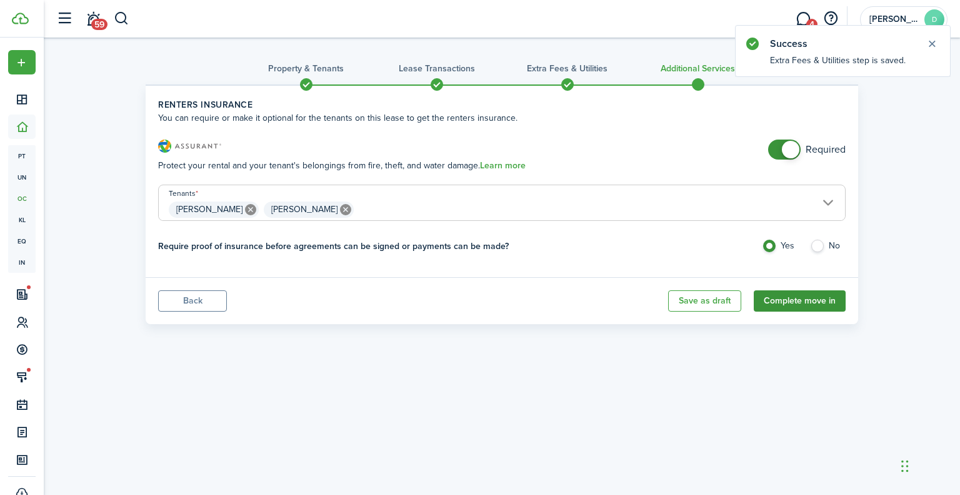
click at [815, 294] on button "Complete move in" at bounding box center [800, 300] width 92 height 21
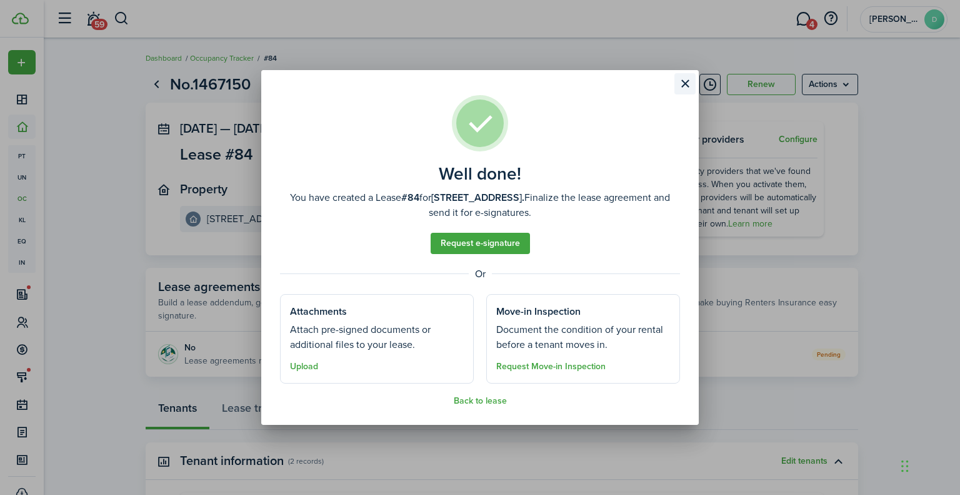
click at [688, 89] on button "Close modal" at bounding box center [685, 83] width 21 height 21
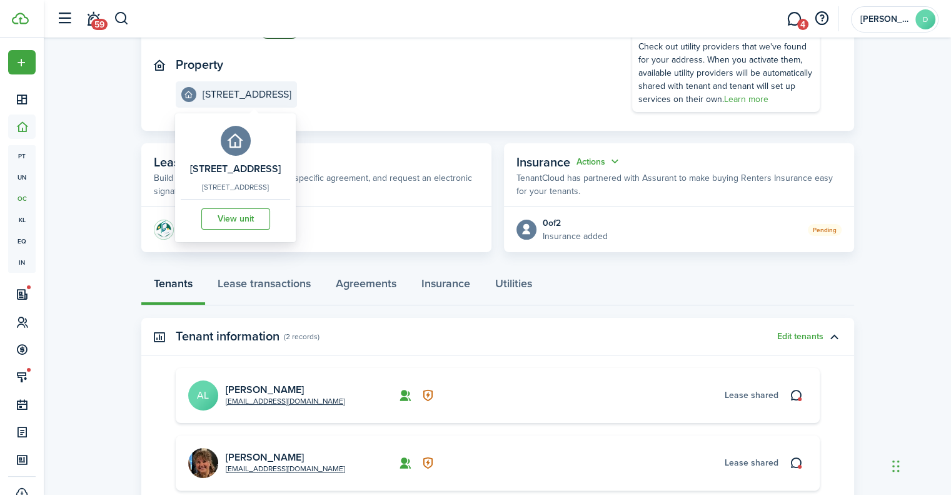
scroll to position [250, 0]
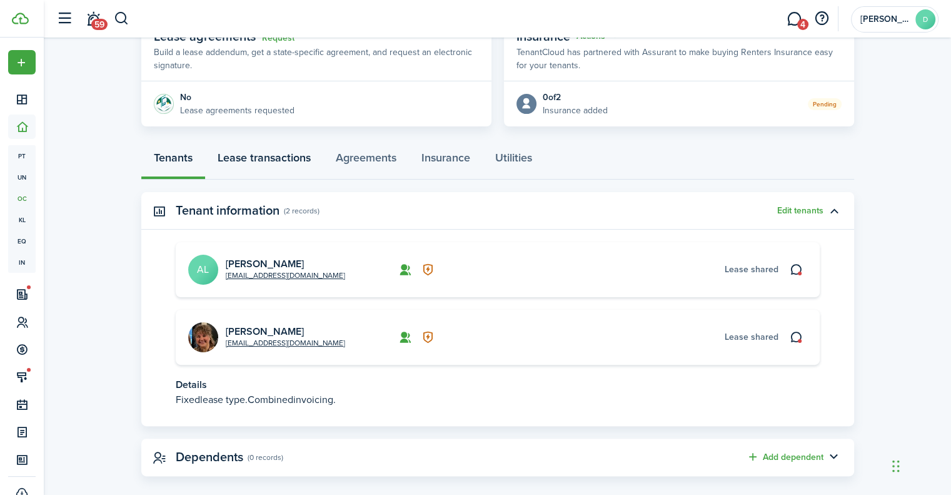
click at [265, 162] on link "Lease transactions" at bounding box center [264, 161] width 118 height 38
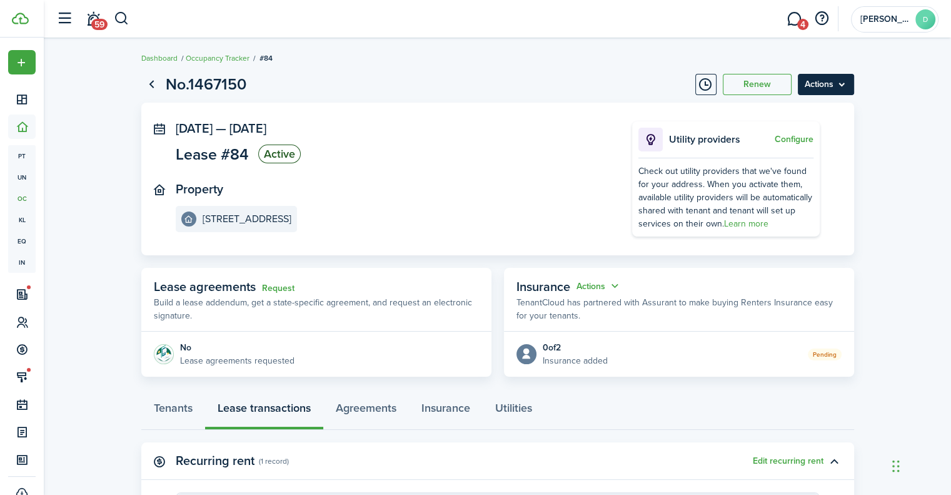
click at [853, 89] on menu-btn "Actions" at bounding box center [826, 84] width 56 height 21
click at [897, 122] on lease-view "No.1467150 Renew Actions [DATE] — [DATE] Lease #84 Active Property [STREET_ADDR…" at bounding box center [497, 428] width 907 height 724
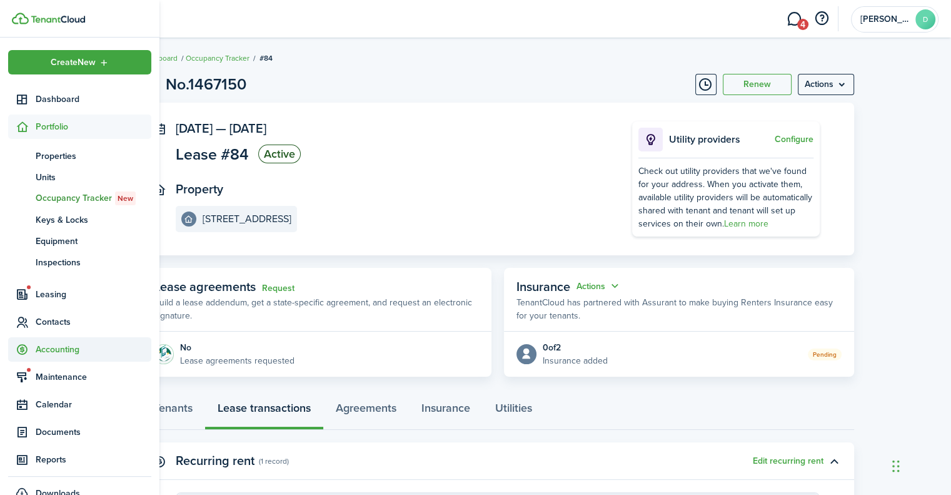
click at [50, 346] on span "Accounting" at bounding box center [94, 349] width 116 height 13
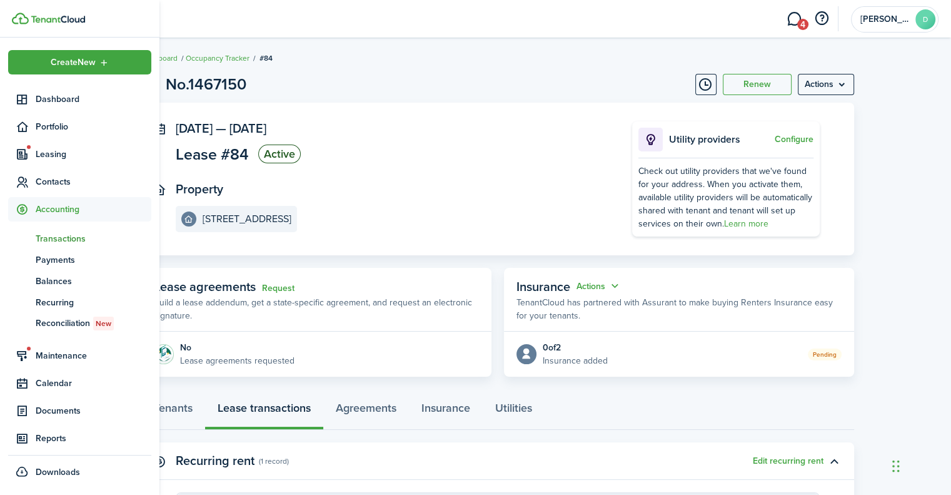
click at [58, 239] on span "Transactions" at bounding box center [94, 238] width 116 height 13
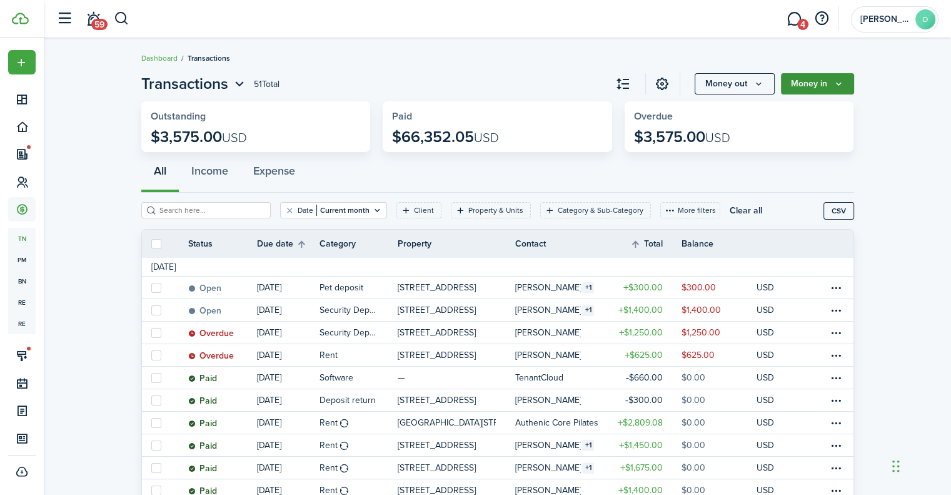
click at [824, 83] on button "Money in" at bounding box center [817, 83] width 73 height 21
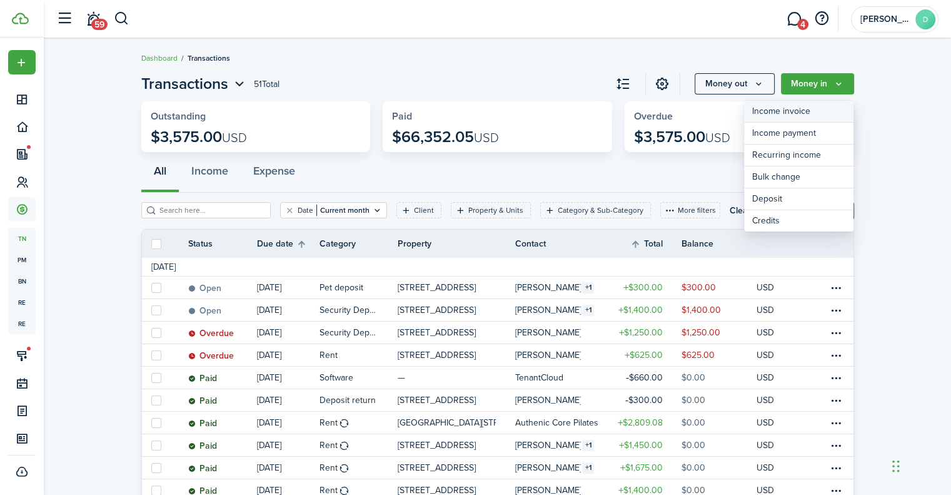
click at [790, 109] on link "Income invoice" at bounding box center [798, 112] width 109 height 22
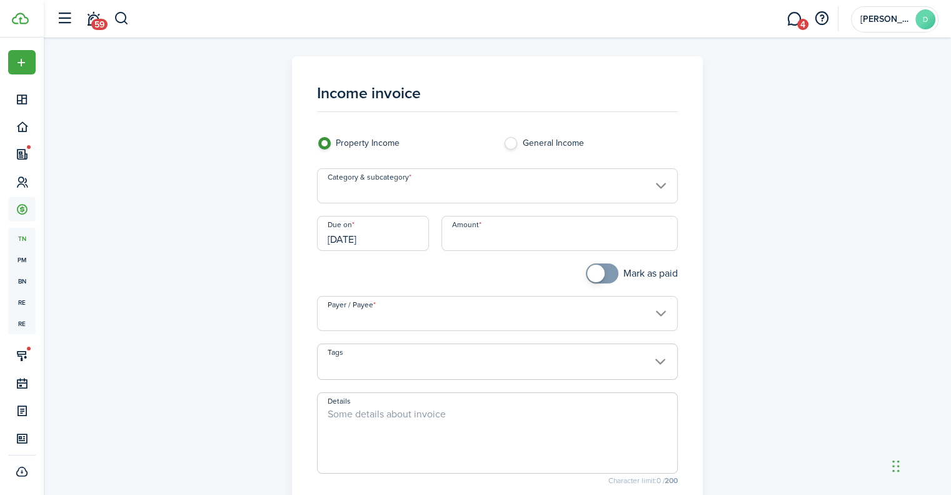
click at [451, 189] on input "Category & subcategory" at bounding box center [497, 185] width 361 height 35
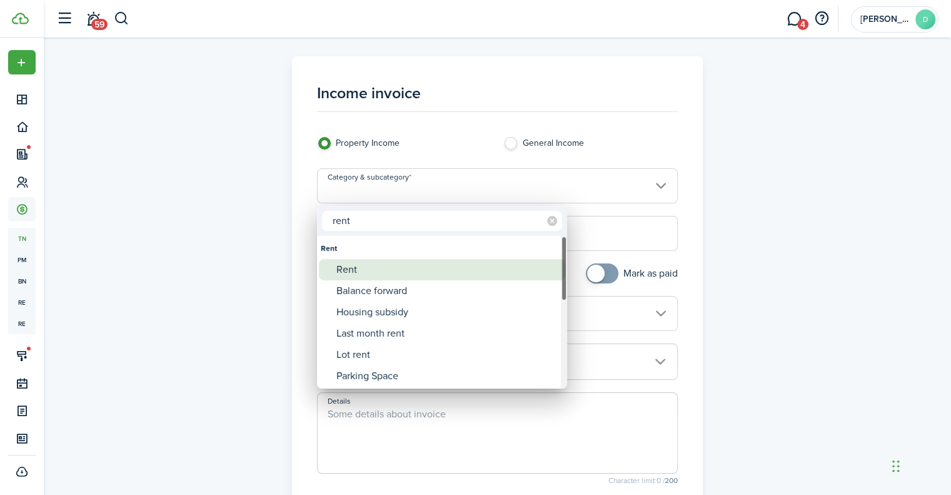
type input "rent"
click at [417, 275] on div "Rent" at bounding box center [446, 269] width 221 height 21
type input "Rent"
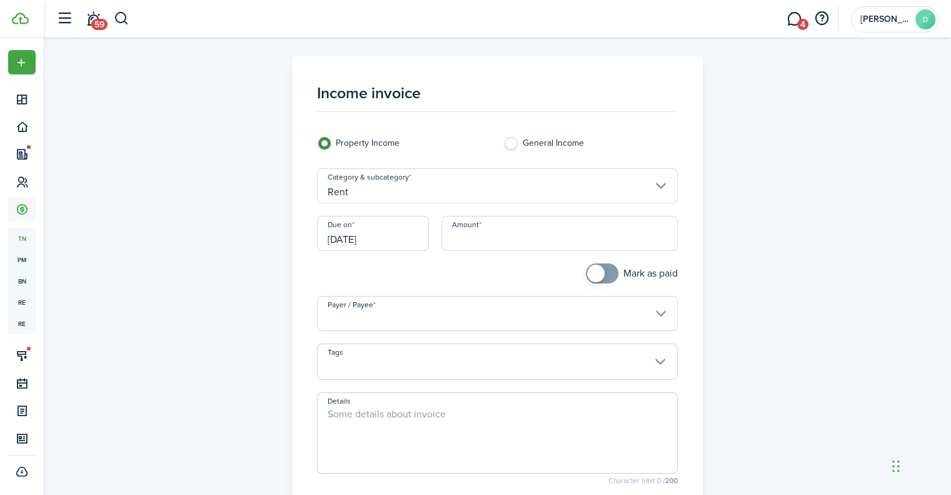
click at [405, 233] on input "[DATE]" at bounding box center [373, 233] width 112 height 35
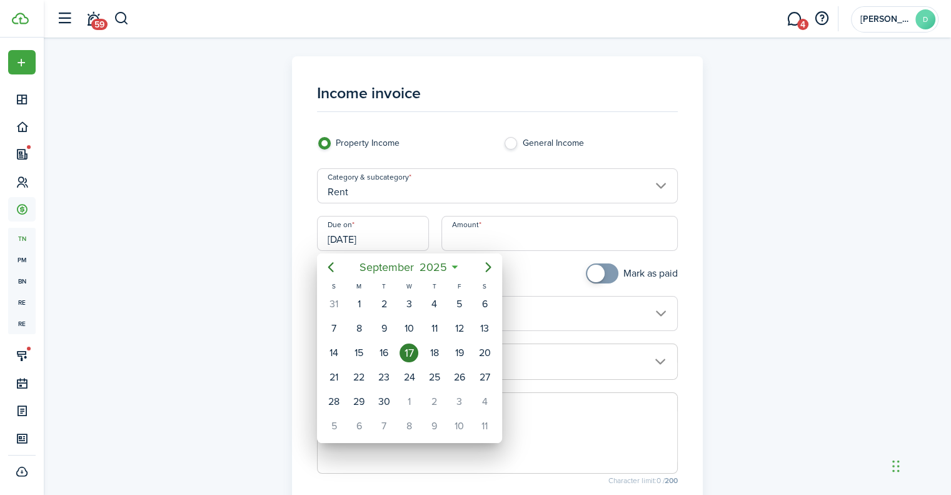
click at [508, 231] on div at bounding box center [475, 247] width 1151 height 695
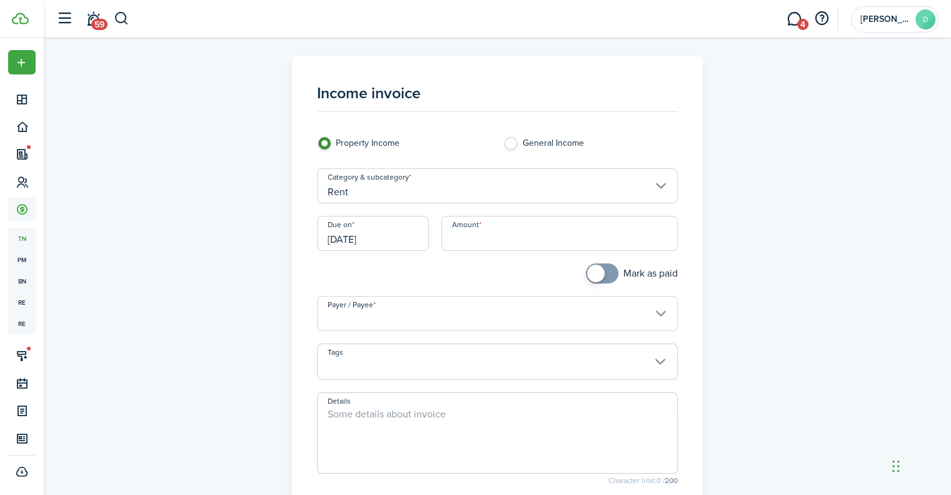
click at [508, 231] on input "Amount" at bounding box center [559, 233] width 236 height 35
click at [505, 313] on input "Payer / Payee" at bounding box center [497, 313] width 361 height 35
type input "$1,400.00"
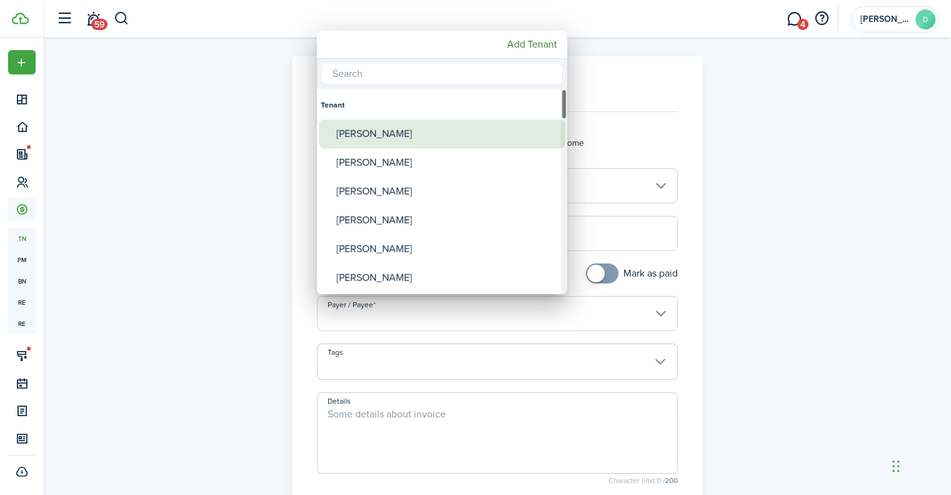
click at [395, 140] on div "[PERSON_NAME]" at bounding box center [446, 133] width 221 height 29
type input "[PERSON_NAME]"
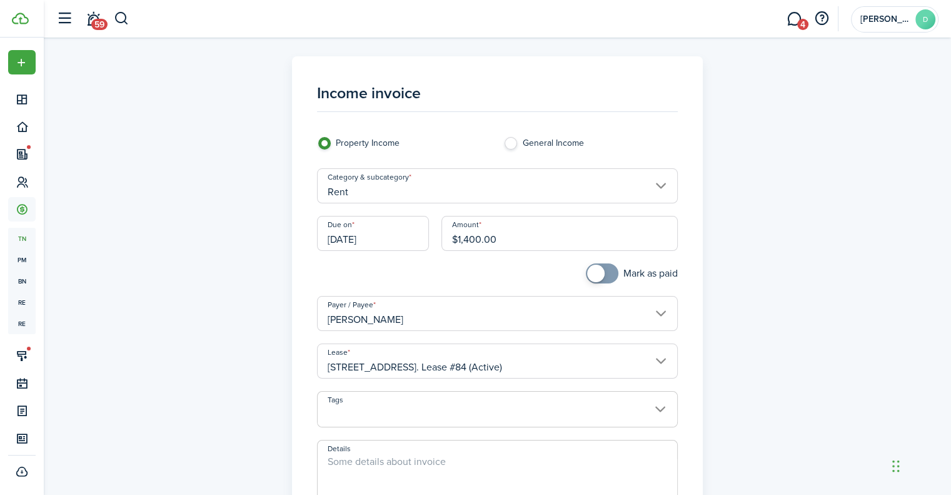
click at [530, 406] on span at bounding box center [498, 415] width 360 height 21
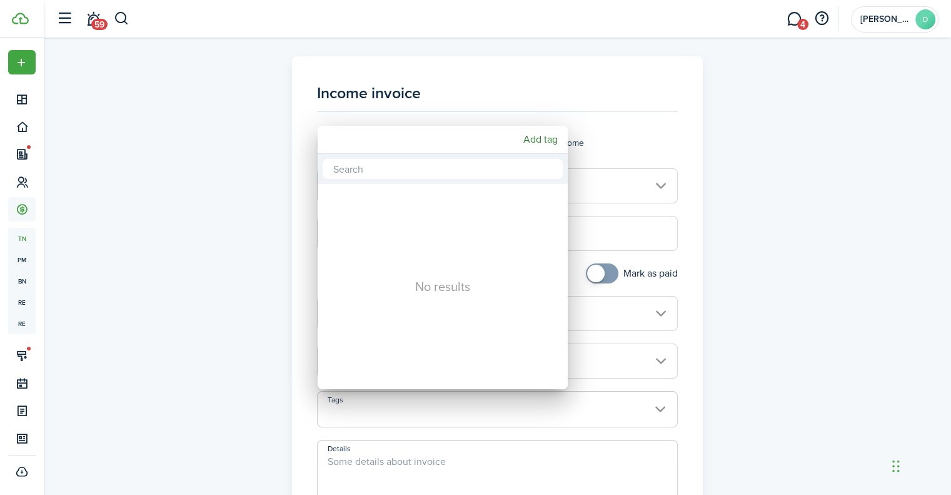
click at [727, 384] on div at bounding box center [475, 247] width 1151 height 695
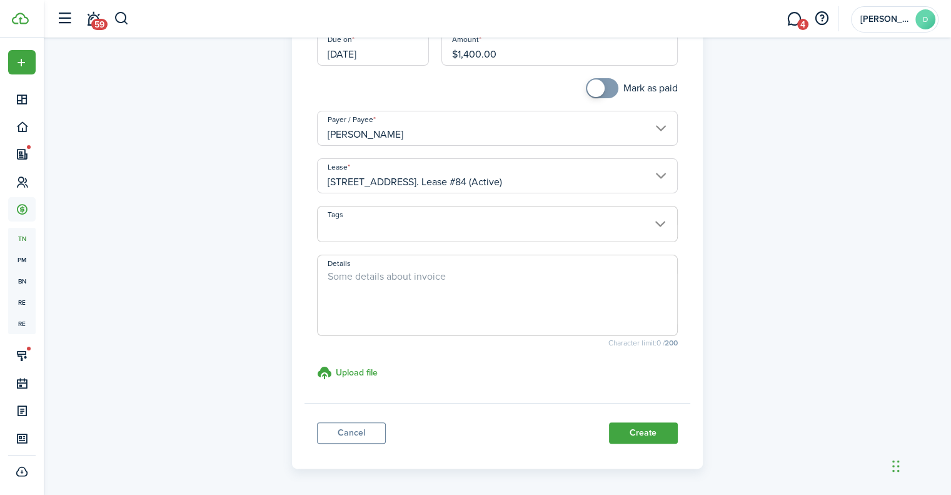
scroll to position [188, 0]
click at [653, 432] on button "Create" at bounding box center [643, 430] width 69 height 21
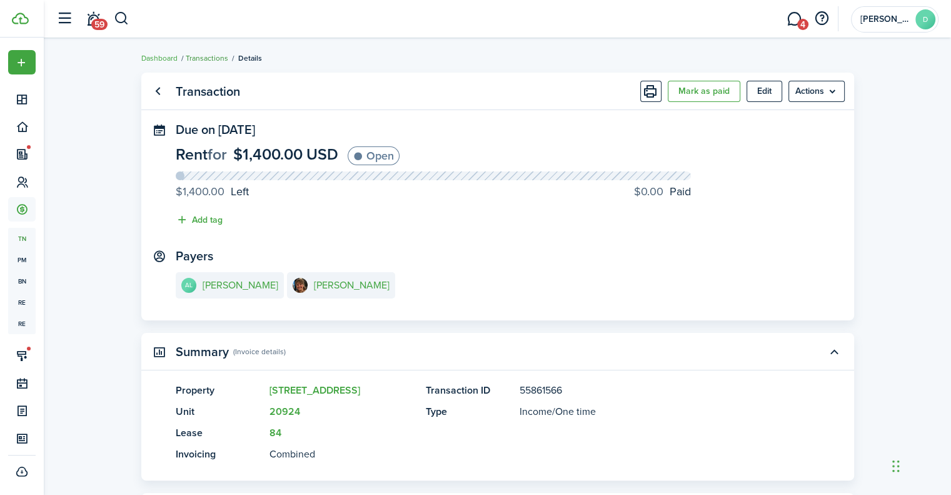
click at [195, 59] on link "Transactions" at bounding box center [207, 58] width 43 height 11
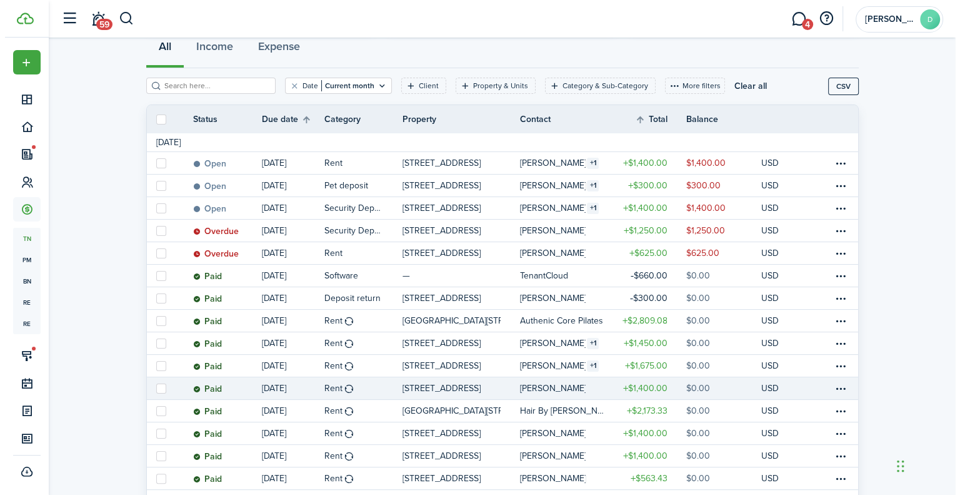
scroll to position [125, 0]
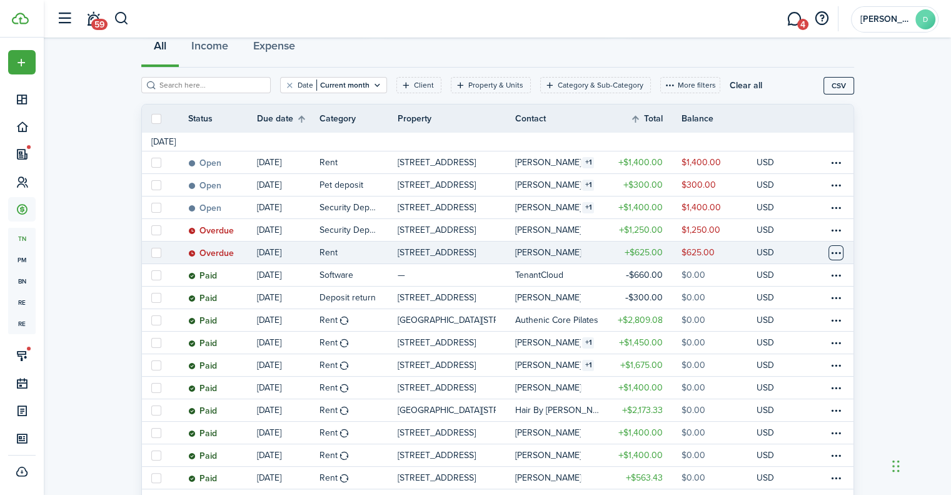
click at [830, 254] on table-menu-btn-icon at bounding box center [836, 252] width 15 height 15
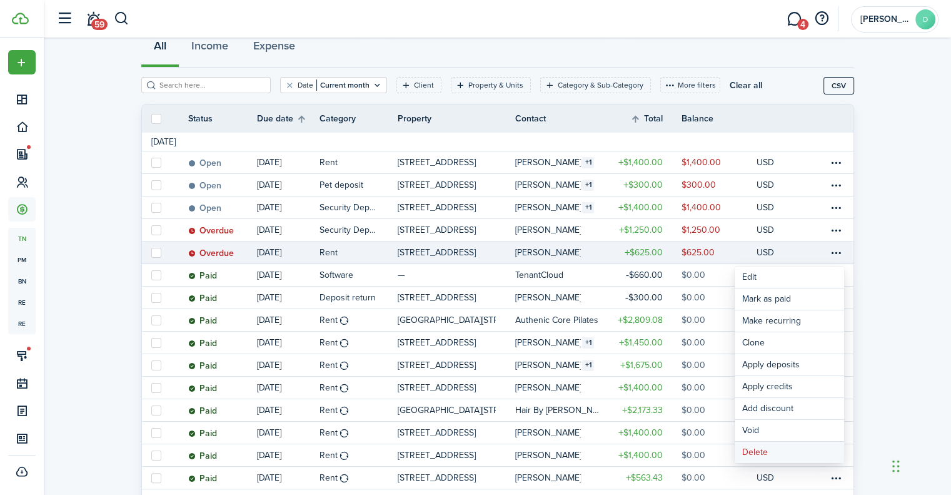
click at [778, 450] on button "Delete" at bounding box center [789, 451] width 109 height 21
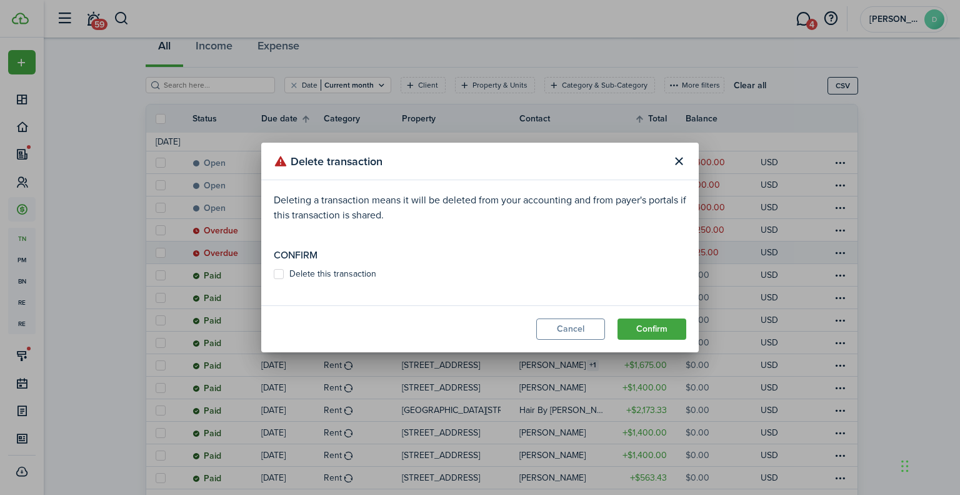
click at [333, 278] on label "Delete this transaction" at bounding box center [325, 274] width 103 height 10
click at [274, 275] on input "Delete this transaction" at bounding box center [273, 274] width 1 height 1
checkbox input "true"
click at [642, 323] on button "Confirm" at bounding box center [652, 328] width 69 height 21
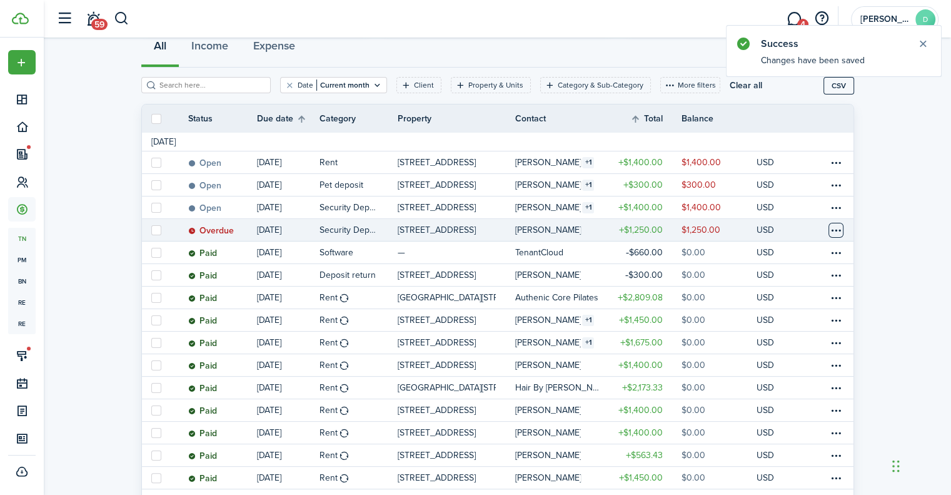
click at [834, 232] on table-menu-btn-icon at bounding box center [836, 230] width 15 height 15
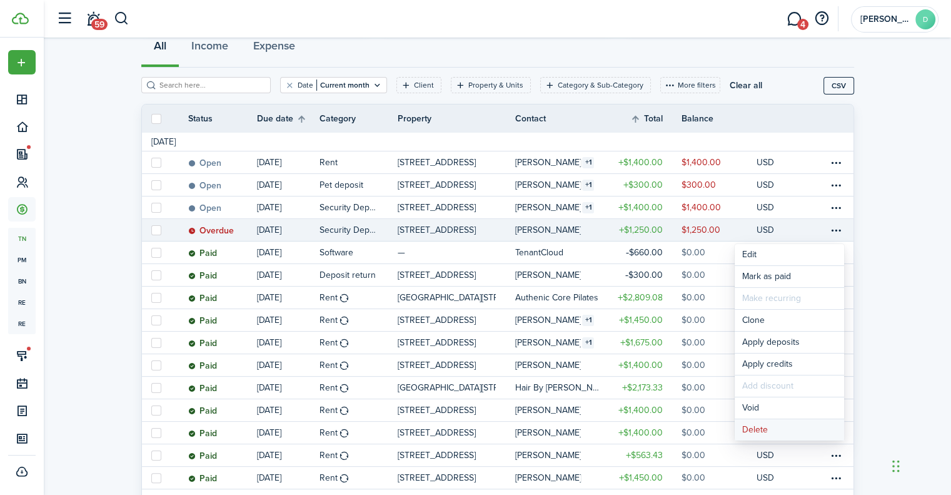
click at [777, 428] on button "Delete" at bounding box center [789, 429] width 109 height 21
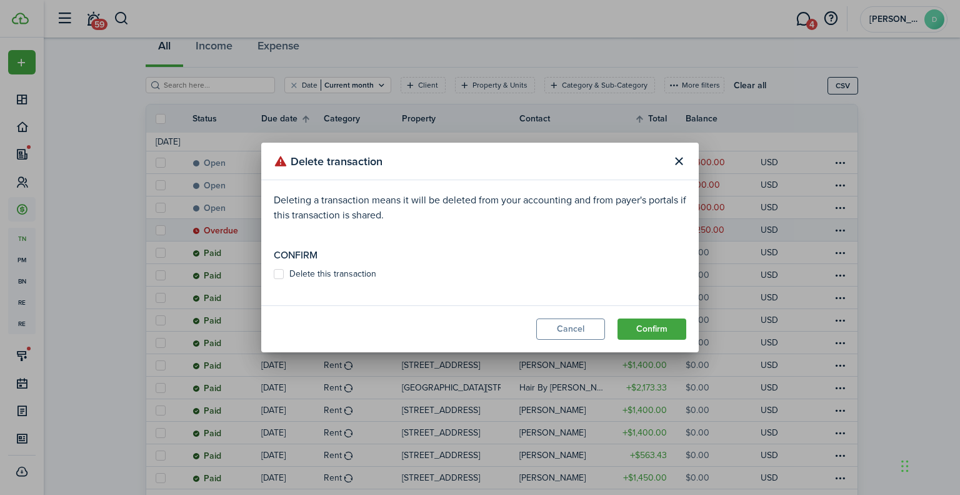
click at [332, 270] on label "Delete this transaction" at bounding box center [325, 274] width 103 height 10
click at [274, 274] on input "Delete this transaction" at bounding box center [273, 274] width 1 height 1
checkbox input "true"
click at [658, 323] on button "Confirm" at bounding box center [652, 328] width 69 height 21
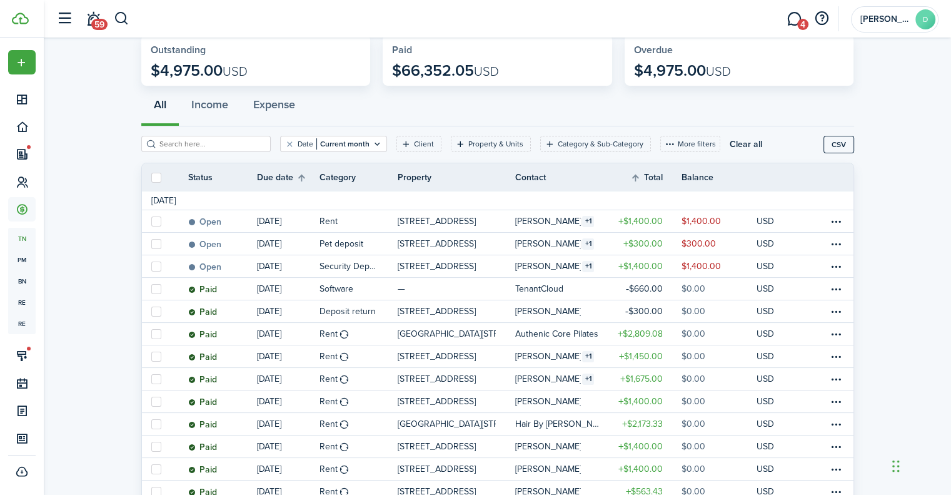
scroll to position [0, 0]
